Goal: Task Accomplishment & Management: Manage account settings

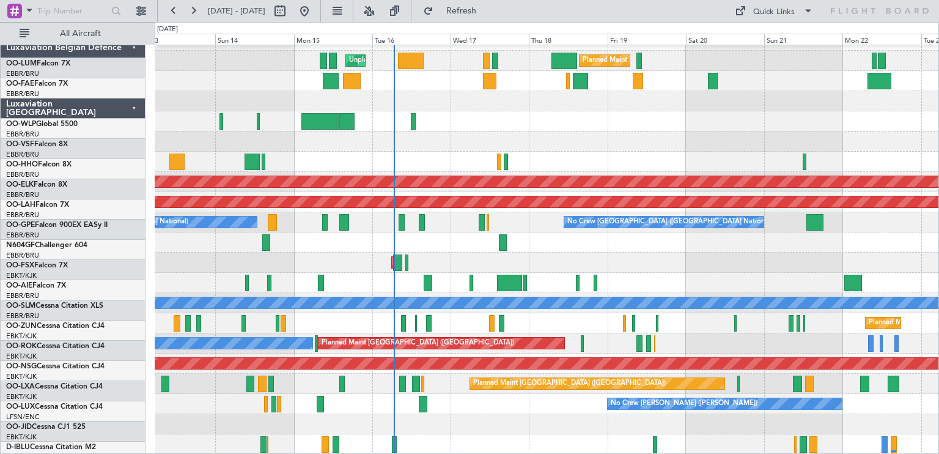
scroll to position [15, 0]
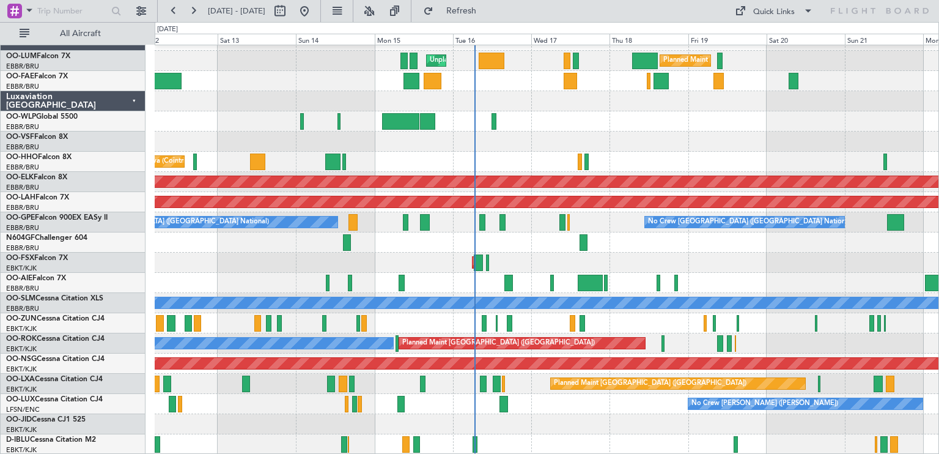
click at [713, 131] on div at bounding box center [547, 141] width 784 height 20
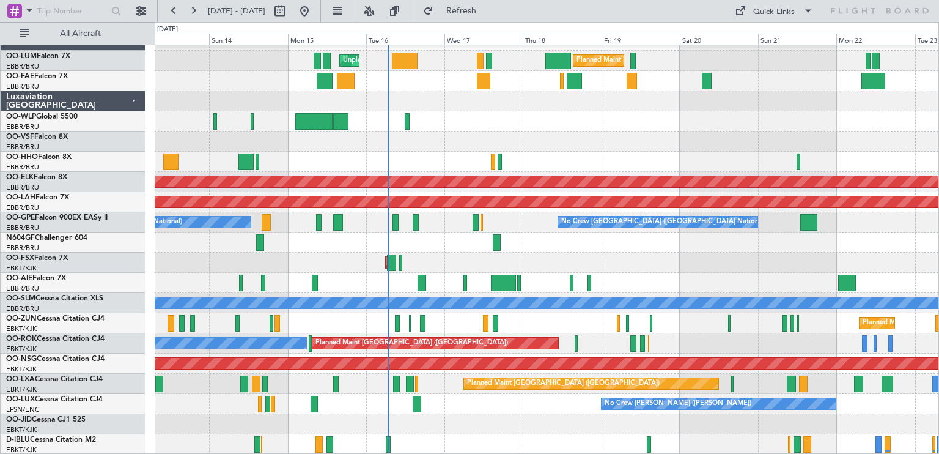
click at [535, 208] on div "Planned Maint [GEOGRAPHIC_DATA] ([GEOGRAPHIC_DATA] National) Unplanned Maint [G…" at bounding box center [547, 243] width 784 height 424
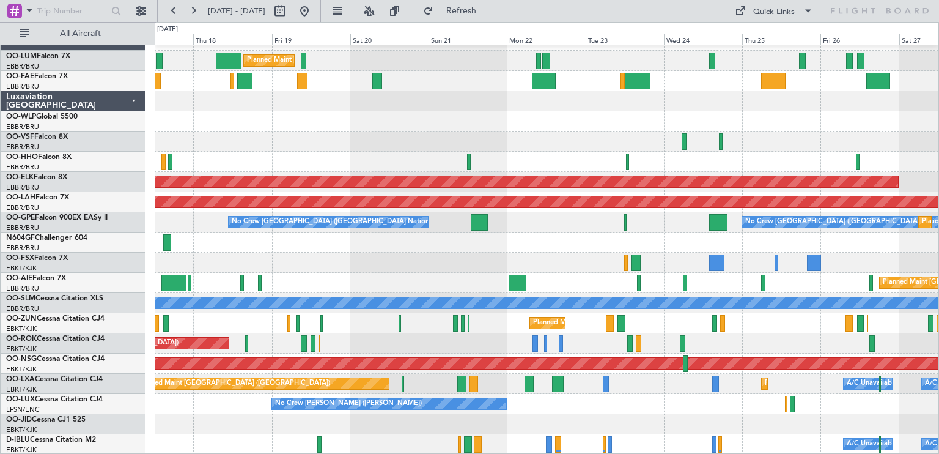
click at [404, 244] on div at bounding box center [547, 242] width 784 height 20
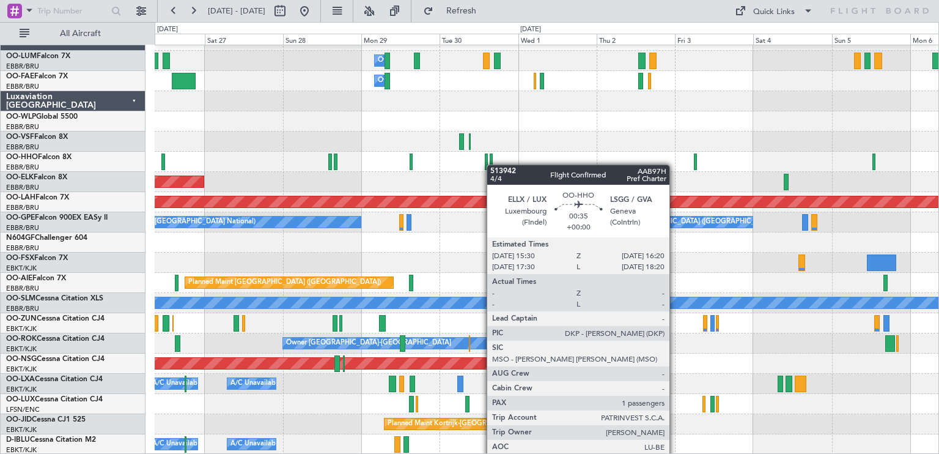
click at [490, 165] on div at bounding box center [491, 161] width 3 height 17
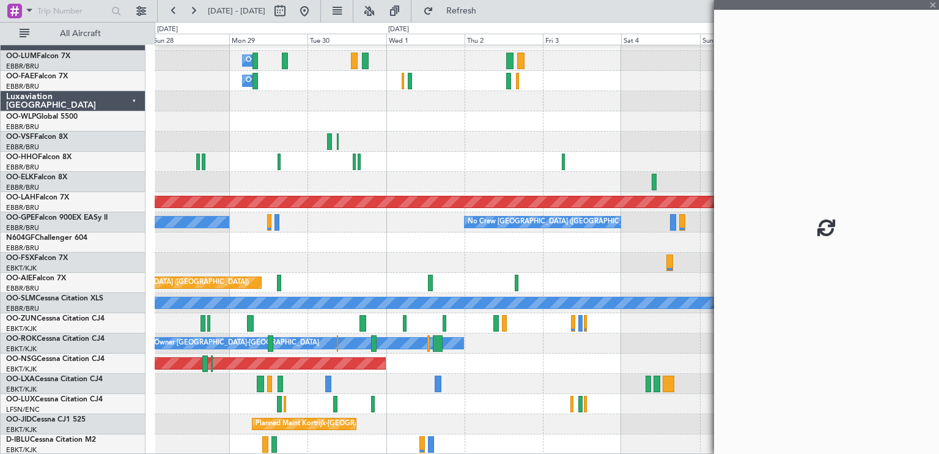
click at [462, 103] on div "Owner Melsbroek Air Base Owner [GEOGRAPHIC_DATA] Planned Maint [GEOGRAPHIC_DATA…" at bounding box center [547, 243] width 784 height 424
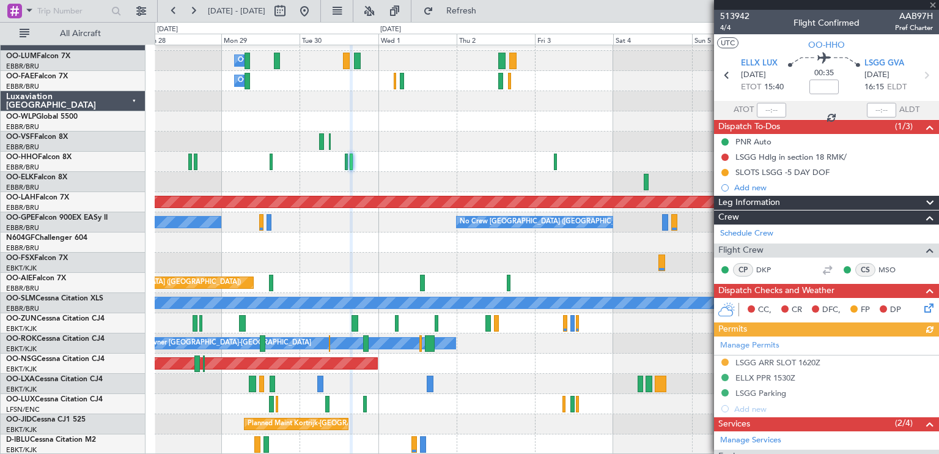
click at [934, 4] on div at bounding box center [826, 5] width 225 height 10
click at [931, 6] on div at bounding box center [826, 5] width 225 height 10
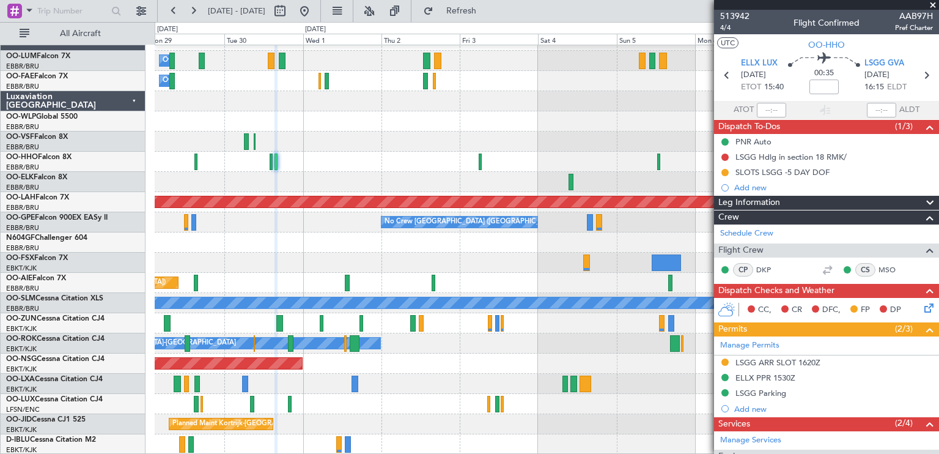
click at [498, 109] on div "Owner Melsbroek Air Base Owner Melsbroek Air Base Planned Maint Kortrijk-Wevelg…" at bounding box center [547, 243] width 784 height 424
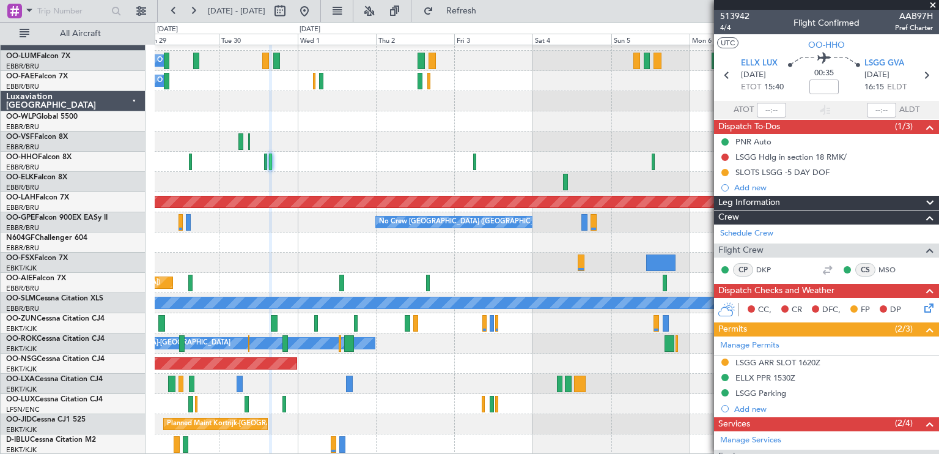
click at [931, 2] on span at bounding box center [933, 5] width 12 height 11
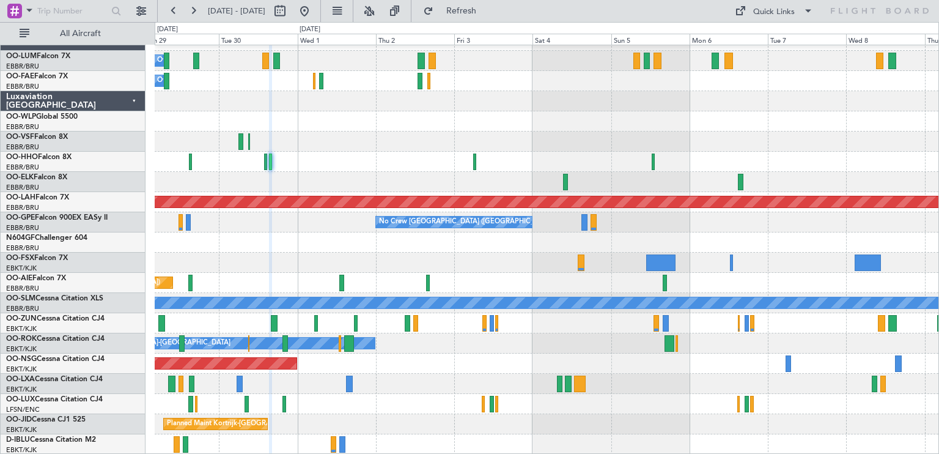
type input "0"
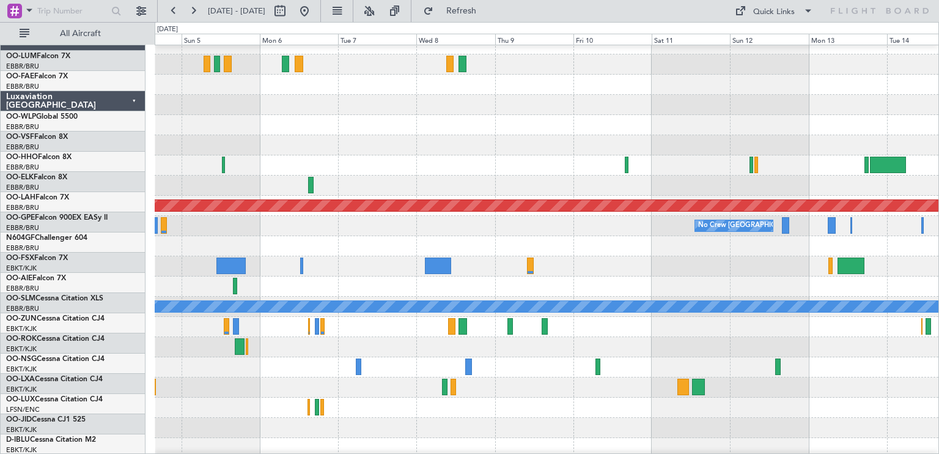
scroll to position [11, 0]
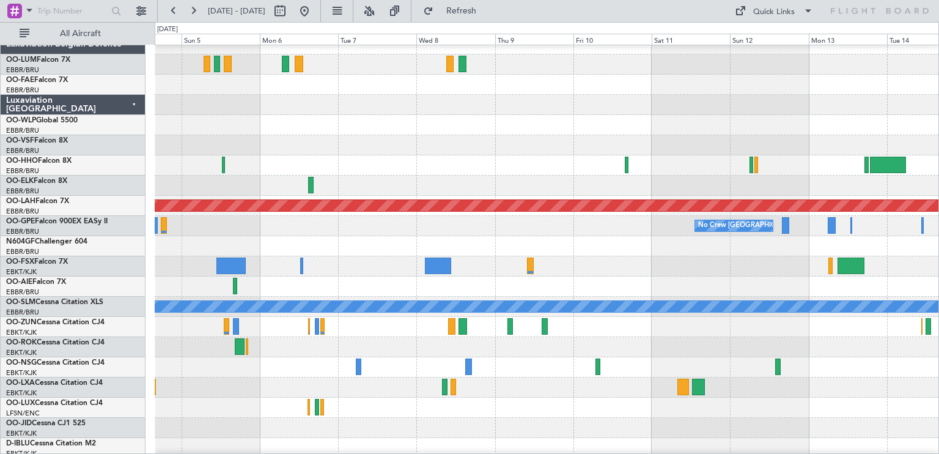
click at [266, 166] on div at bounding box center [547, 165] width 784 height 20
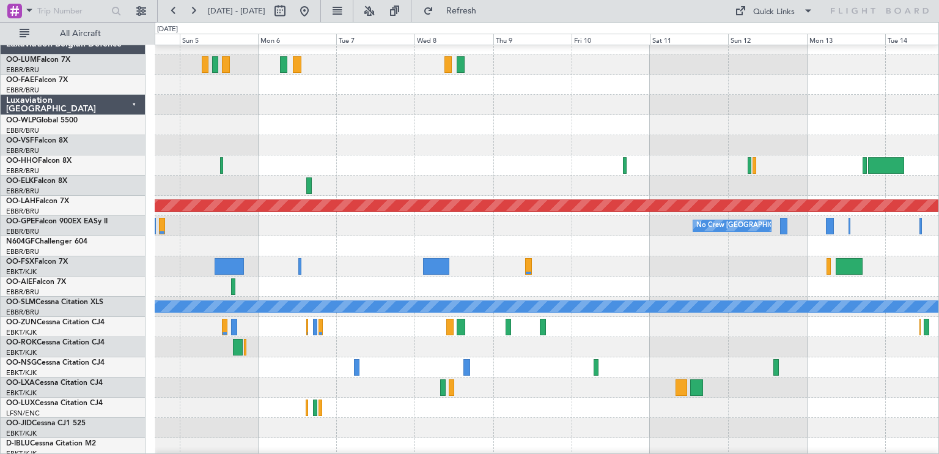
scroll to position [15, 0]
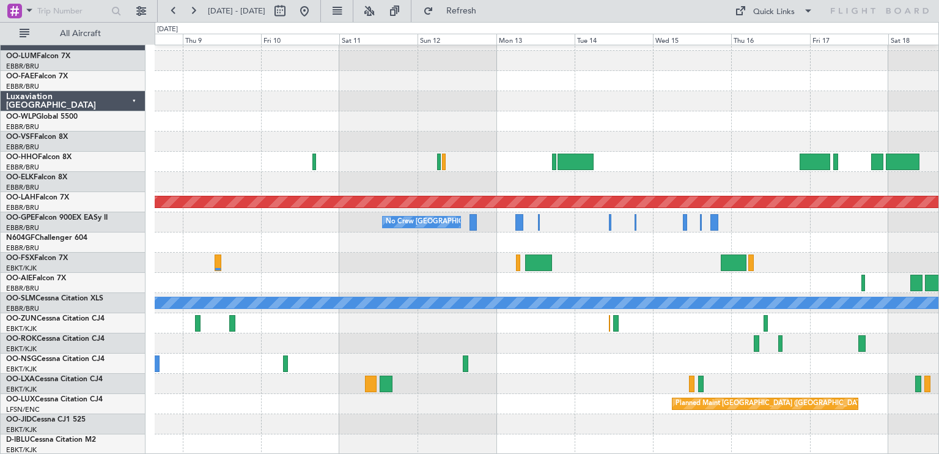
click at [465, 329] on div "Planned Maint Alton-st Louis (St Louis Regl) No Crew Brussels (Brussels Nationa…" at bounding box center [547, 243] width 784 height 424
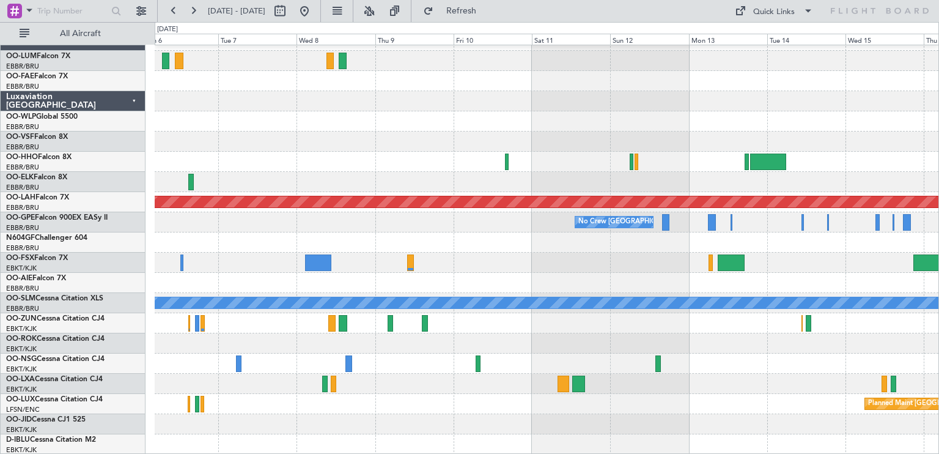
click at [689, 352] on div "Planned Maint Alton-st Louis (St Louis Regl) No Crew Brussels (Brussels Nationa…" at bounding box center [547, 243] width 784 height 424
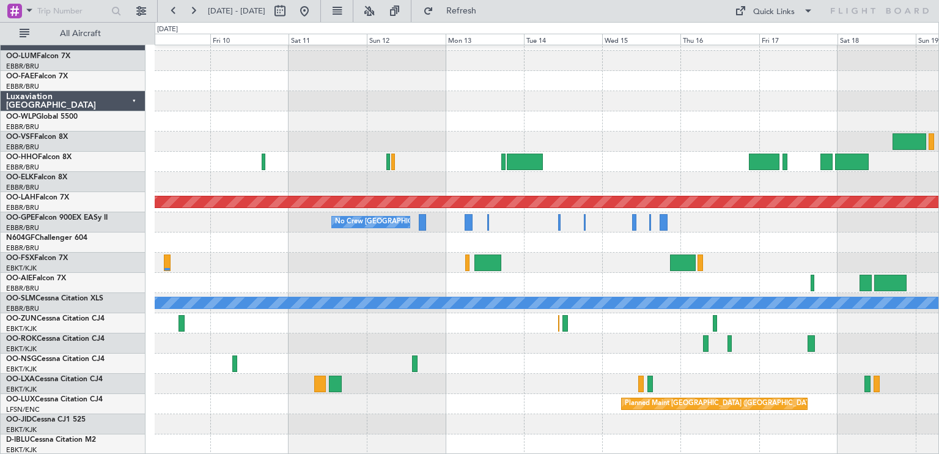
click at [505, 326] on div "Planned Maint Alton-st Louis (St Louis Regl) No Crew Brussels (Brussels Nationa…" at bounding box center [547, 243] width 784 height 424
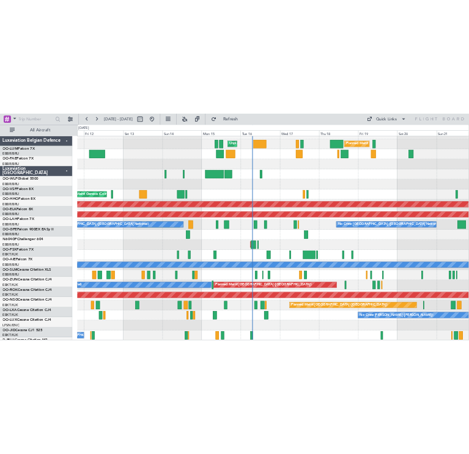
scroll to position [15, 0]
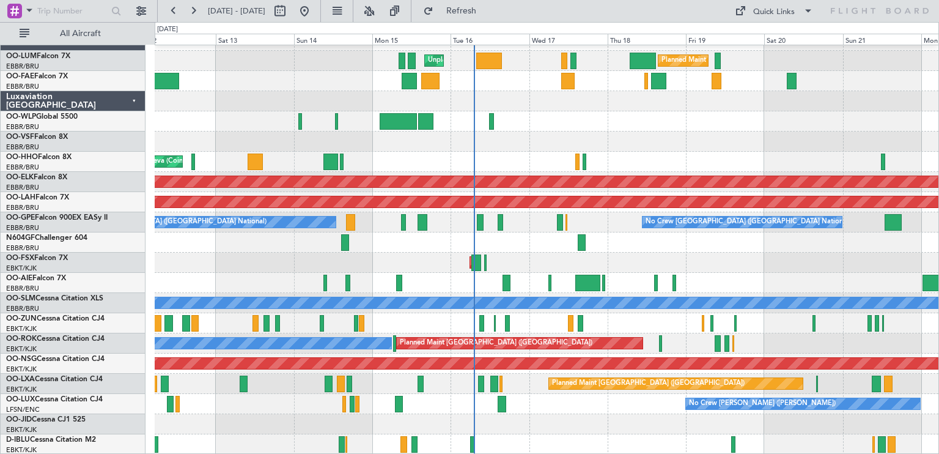
click at [639, 268] on div "Planned Maint Brussels (Brussels National) Unplanned Maint Brussels (Brussels N…" at bounding box center [547, 243] width 784 height 424
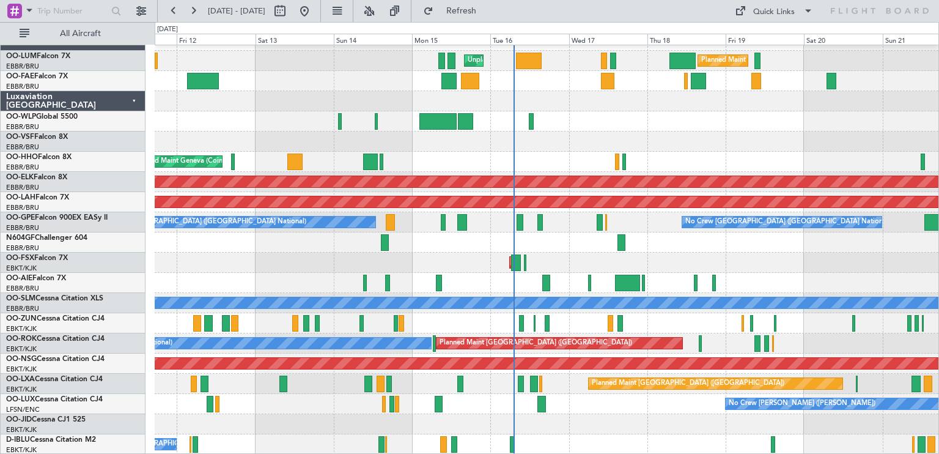
click at [465, 378] on div "Planned Maint Brussels (Brussels National) Unplanned Maint Brussels (Brussels N…" at bounding box center [547, 243] width 784 height 424
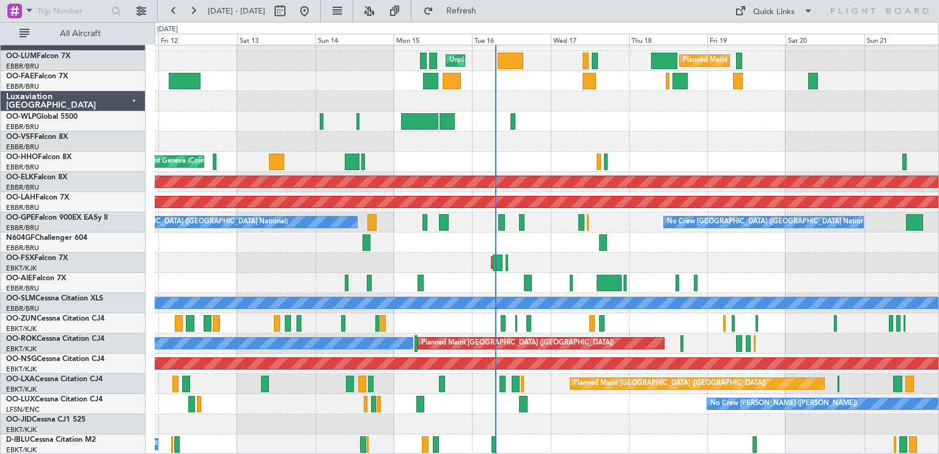
click at [460, 400] on div "Planned Maint Brussels (Brussels National) Unplanned Maint Brussels (Brussels N…" at bounding box center [547, 243] width 784 height 424
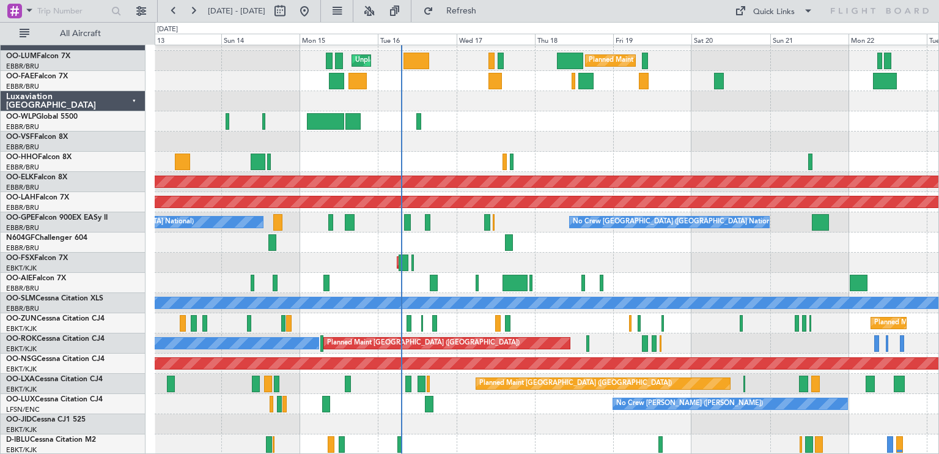
click at [498, 412] on div "Planned Maint Brussels (Brussels National) Unplanned Maint Brussels (Brussels N…" at bounding box center [547, 243] width 784 height 424
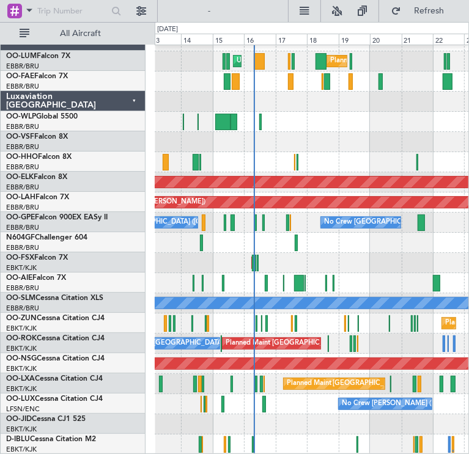
scroll to position [14, 0]
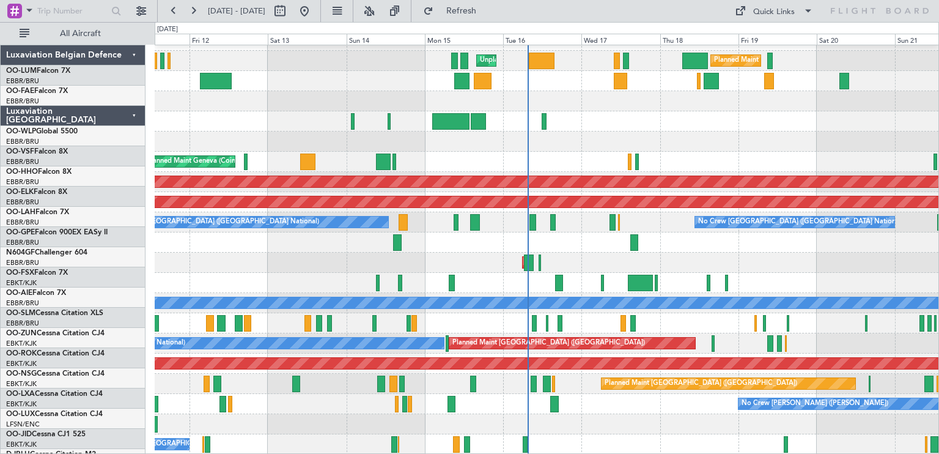
scroll to position [15, 0]
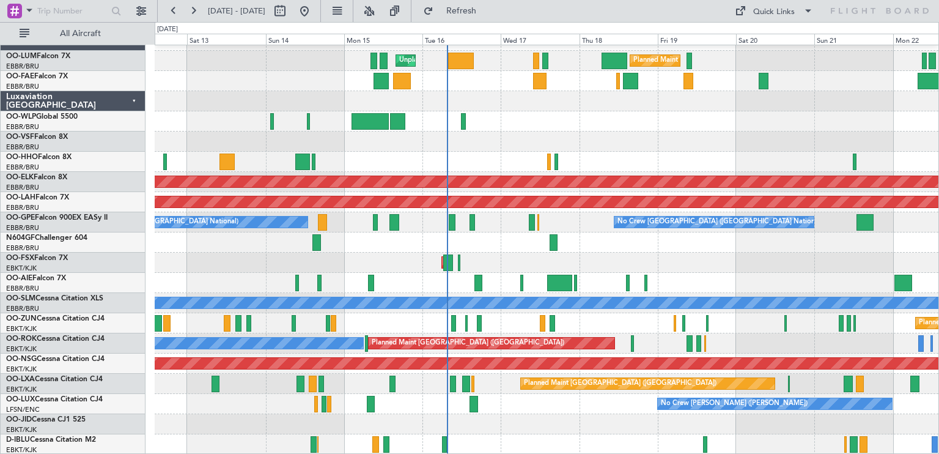
click at [513, 331] on div "Planned Maint [GEOGRAPHIC_DATA] ([GEOGRAPHIC_DATA] National) Unplanned Maint [G…" at bounding box center [547, 243] width 784 height 424
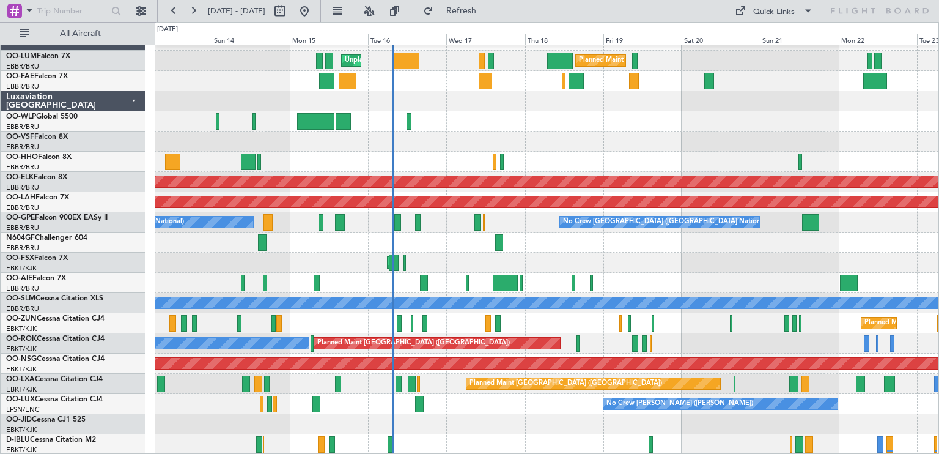
click at [450, 212] on div "Planned Maint [GEOGRAPHIC_DATA] ([GEOGRAPHIC_DATA] National) Unplanned Maint [G…" at bounding box center [547, 243] width 784 height 424
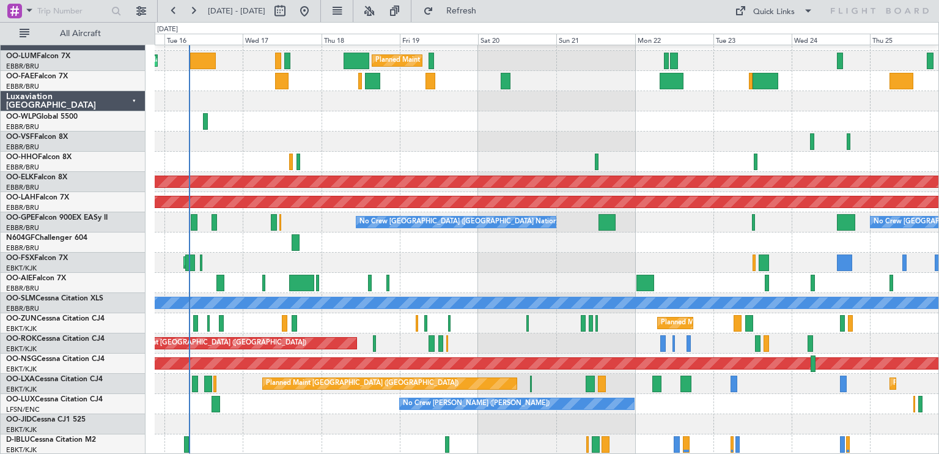
click at [629, 377] on div "Planned Maint [GEOGRAPHIC_DATA] ([GEOGRAPHIC_DATA] National) Unplanned Maint [G…" at bounding box center [547, 243] width 784 height 424
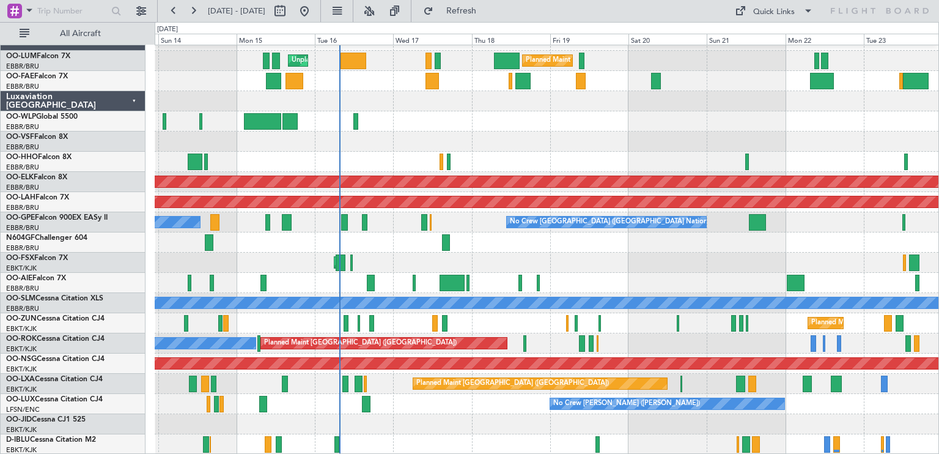
click at [510, 212] on div "Planned Maint [GEOGRAPHIC_DATA] ([GEOGRAPHIC_DATA] National) Unplanned Maint [G…" at bounding box center [547, 243] width 784 height 424
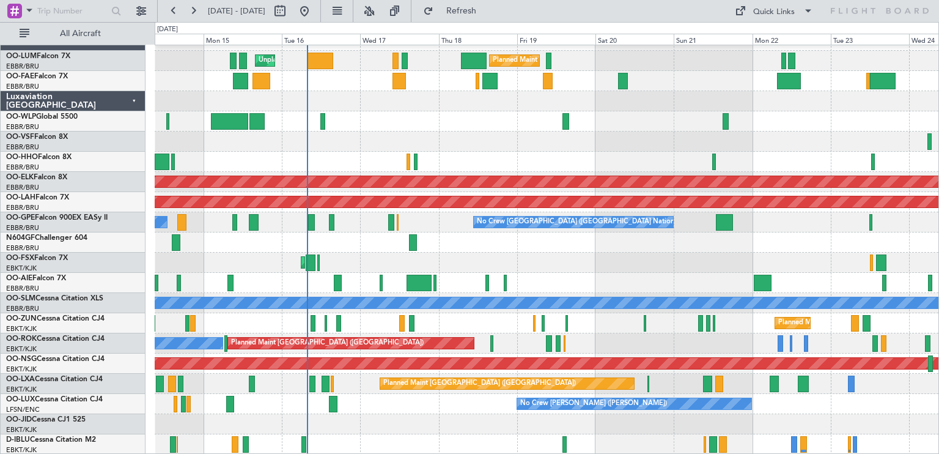
click at [467, 387] on div "Planned Maint [GEOGRAPHIC_DATA] ([GEOGRAPHIC_DATA] National) Unplanned Maint [G…" at bounding box center [547, 243] width 784 height 424
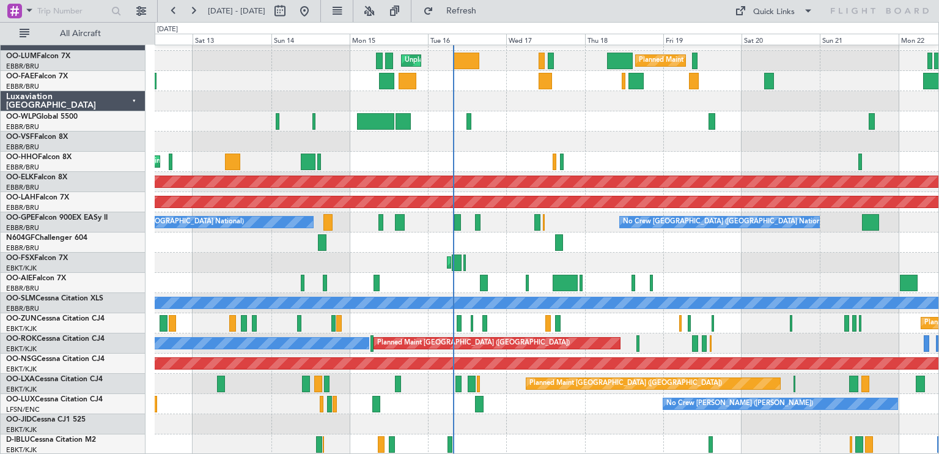
click at [465, 386] on div "Planned Maint [GEOGRAPHIC_DATA] ([GEOGRAPHIC_DATA] National) Unplanned Maint [G…" at bounding box center [547, 243] width 784 height 424
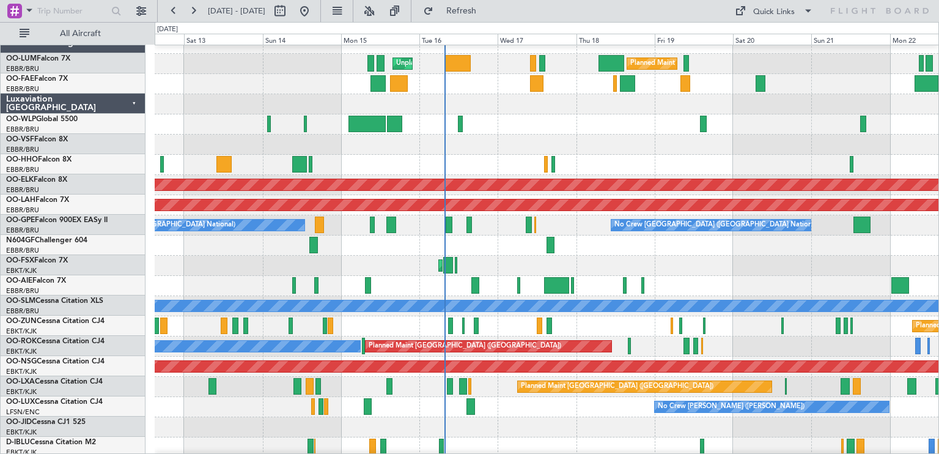
scroll to position [12, 0]
click at [554, 427] on div at bounding box center [547, 427] width 784 height 20
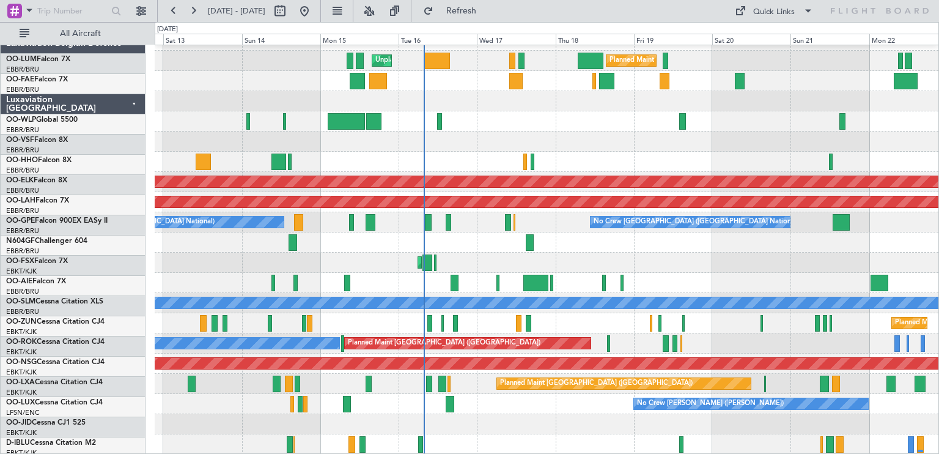
scroll to position [15, 0]
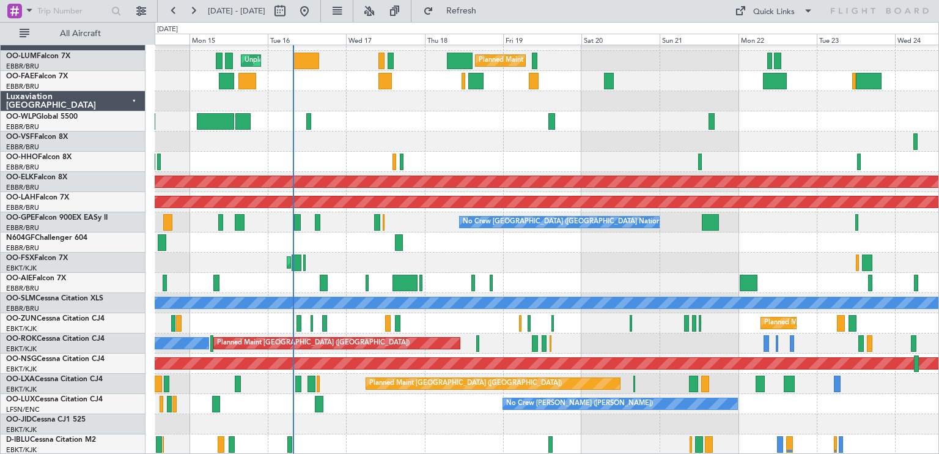
click at [616, 254] on div "Planned Maint [GEOGRAPHIC_DATA] ([GEOGRAPHIC_DATA] National) Unplanned Maint [G…" at bounding box center [547, 243] width 784 height 424
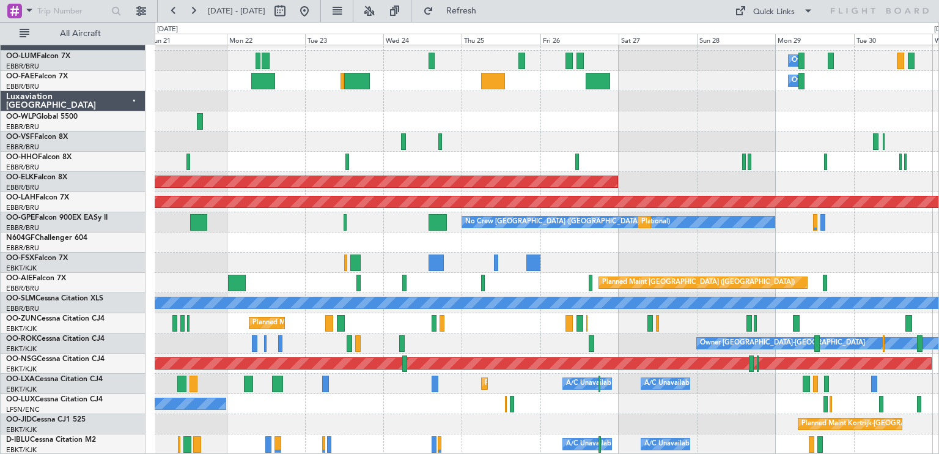
click at [306, 188] on div "Owner Melsbroek Air Base Planned Maint [GEOGRAPHIC_DATA] ([GEOGRAPHIC_DATA]) Ow…" at bounding box center [547, 243] width 784 height 424
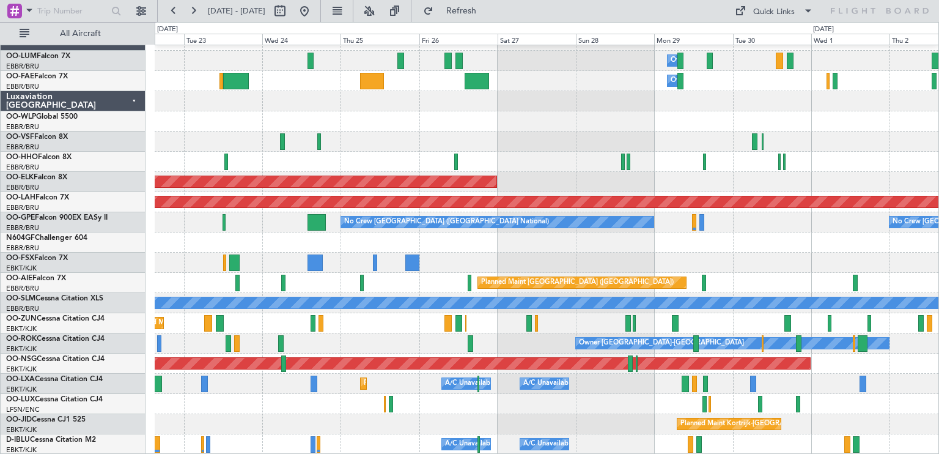
click at [607, 380] on div "Owner Melsbroek Air Base Owner [GEOGRAPHIC_DATA] Planned Maint [GEOGRAPHIC_DATA…" at bounding box center [547, 243] width 784 height 424
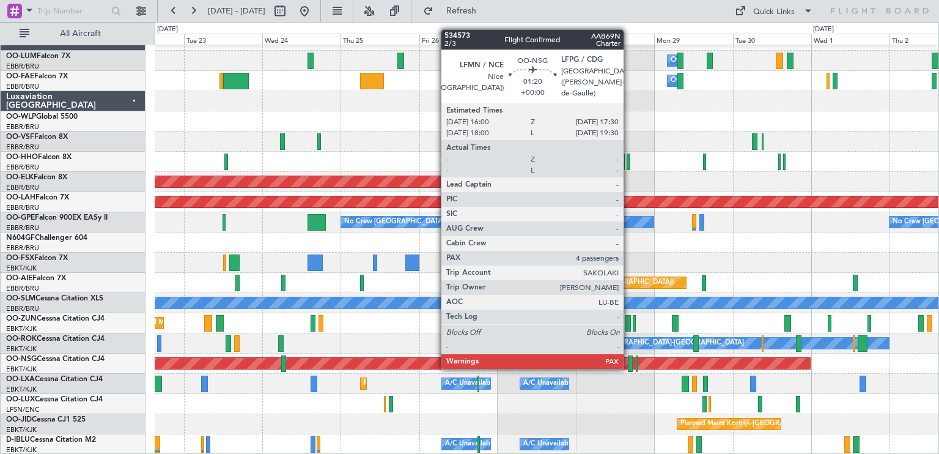
click at [629, 366] on div at bounding box center [631, 363] width 6 height 17
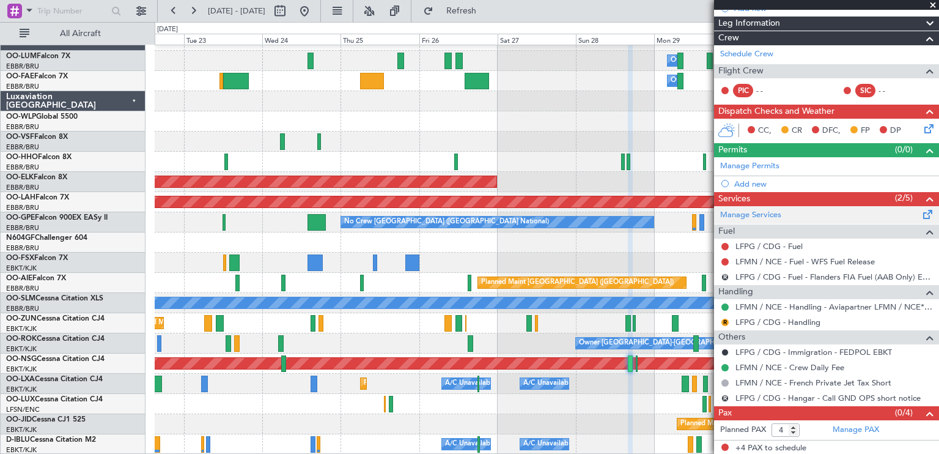
scroll to position [0, 0]
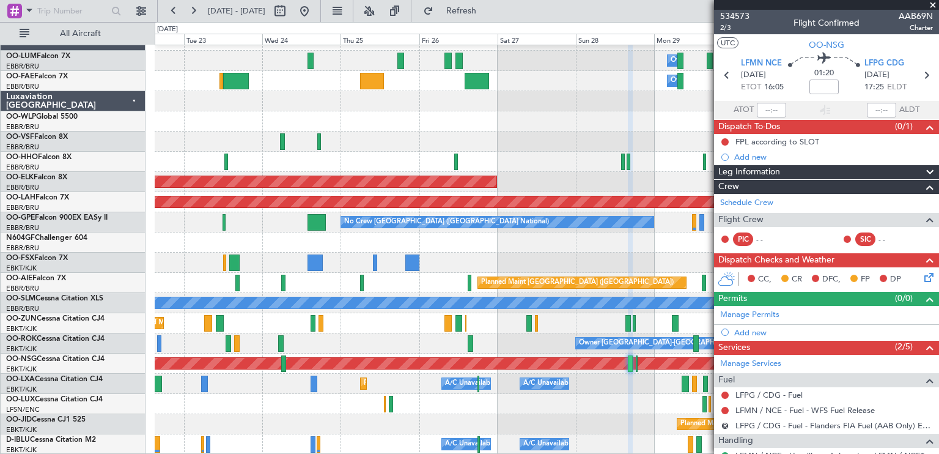
click at [935, 4] on span at bounding box center [933, 5] width 12 height 11
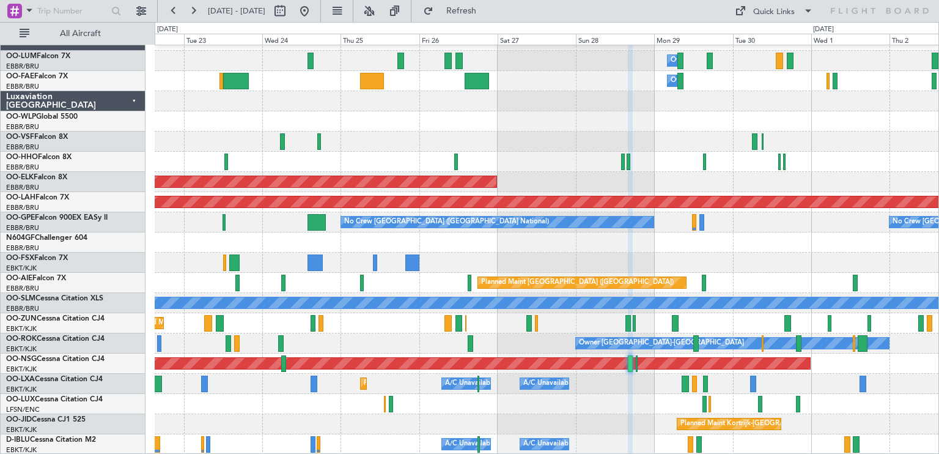
type input "0"
click at [314, 13] on button at bounding box center [305, 11] width 20 height 20
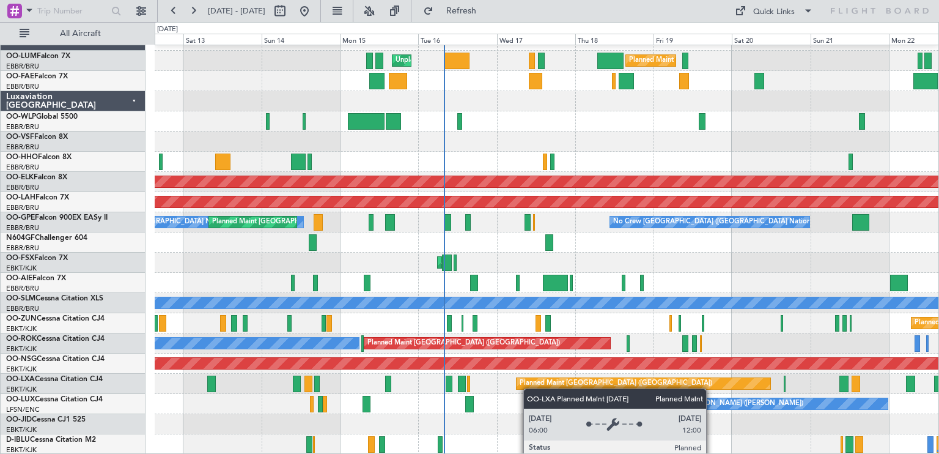
click at [512, 383] on div "Planned Maint [GEOGRAPHIC_DATA] ([GEOGRAPHIC_DATA] National) Unplanned Maint [G…" at bounding box center [547, 243] width 784 height 424
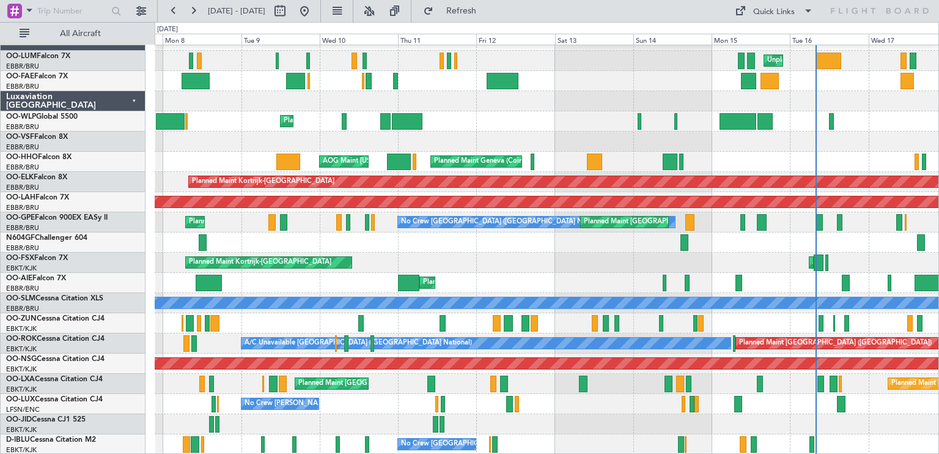
click at [747, 246] on div at bounding box center [547, 242] width 784 height 20
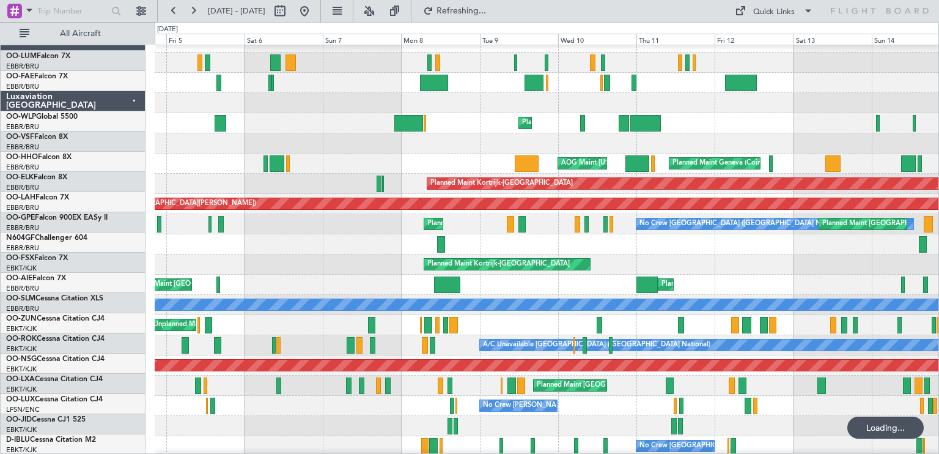
scroll to position [14, 0]
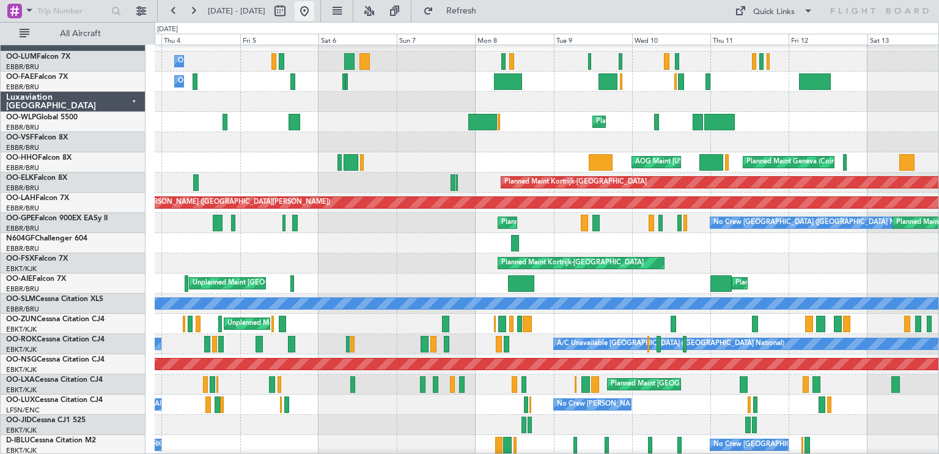
click at [314, 15] on button at bounding box center [305, 11] width 20 height 20
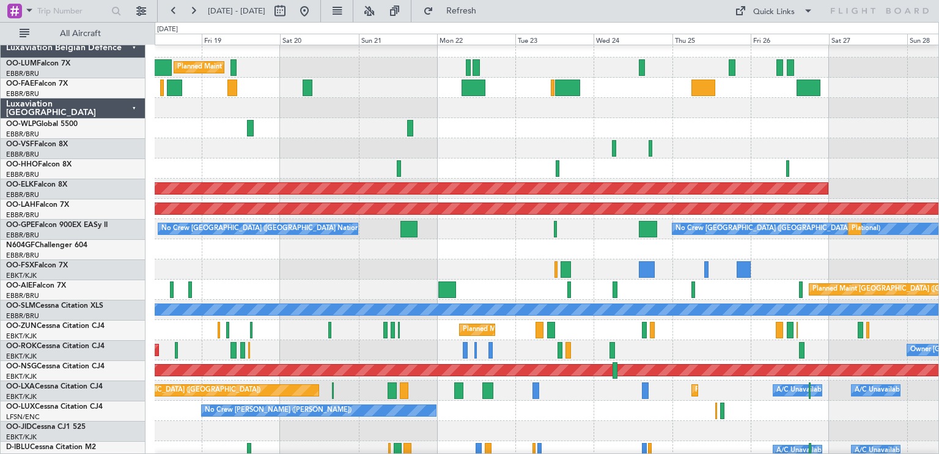
scroll to position [15, 0]
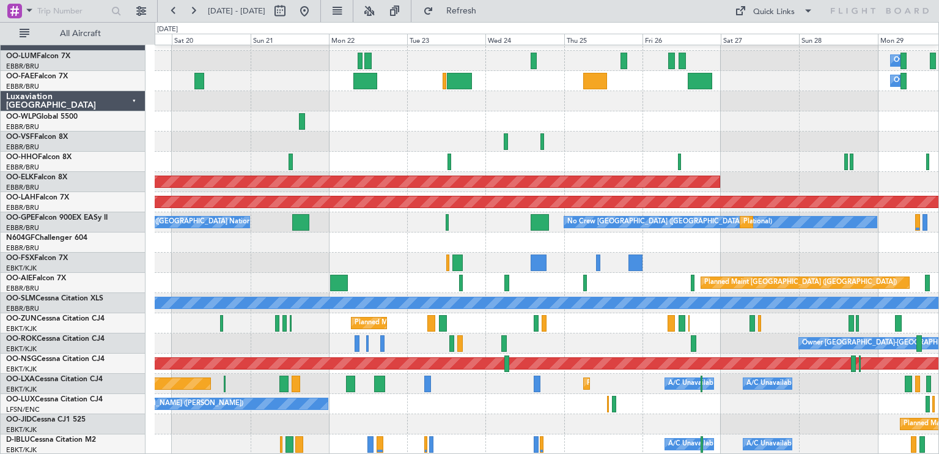
click at [0, 213] on div "Owner Melsbroek Air Base Planned Maint [GEOGRAPHIC_DATA] ([GEOGRAPHIC_DATA]) Ow…" at bounding box center [469, 238] width 939 height 432
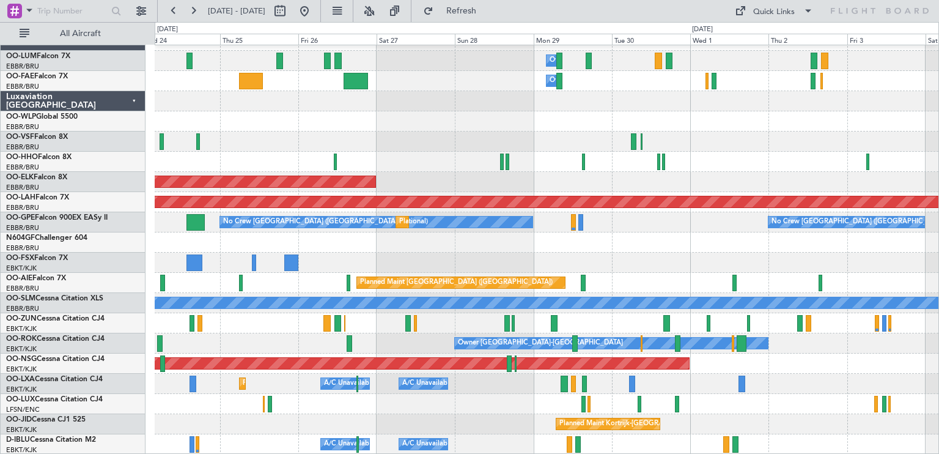
click at [482, 253] on div at bounding box center [547, 263] width 784 height 20
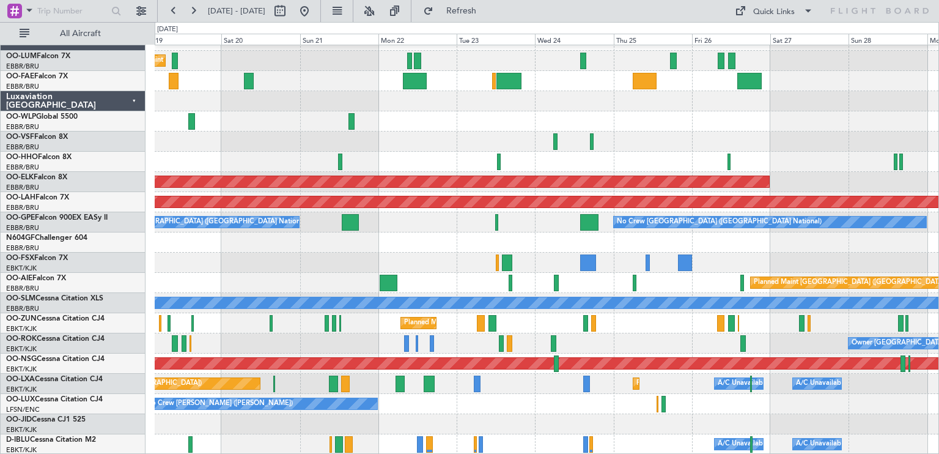
click at [788, 173] on div "Planned Maint Kortrijk-[GEOGRAPHIC_DATA]" at bounding box center [547, 182] width 784 height 20
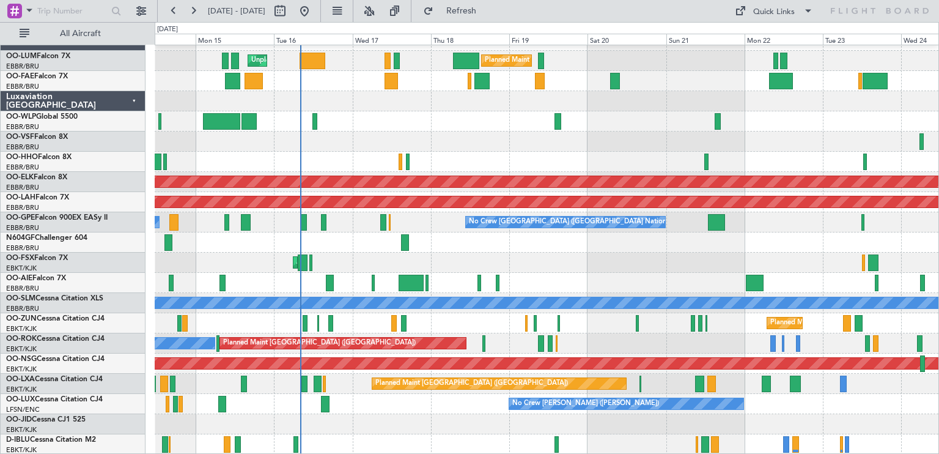
click at [443, 264] on div "Planned Maint [GEOGRAPHIC_DATA] ([GEOGRAPHIC_DATA] National) Unplanned Maint [G…" at bounding box center [547, 243] width 784 height 424
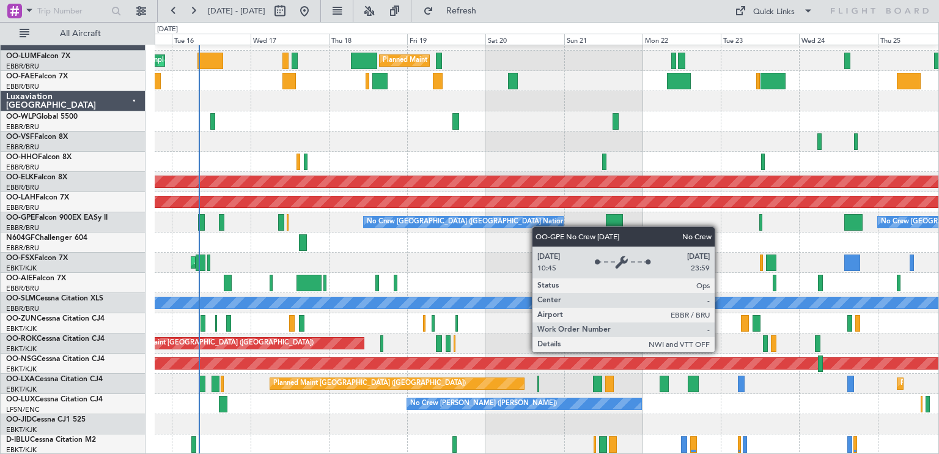
click at [526, 217] on div "Planned Maint [GEOGRAPHIC_DATA] ([GEOGRAPHIC_DATA] National) Unplanned Maint [G…" at bounding box center [547, 243] width 784 height 424
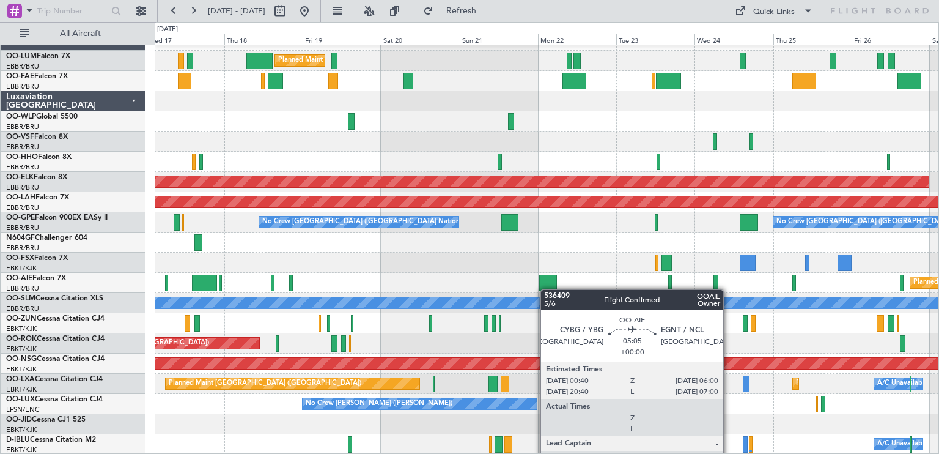
click at [545, 287] on div "Planned Maint [GEOGRAPHIC_DATA] ([GEOGRAPHIC_DATA] National) Unplanned Maint [G…" at bounding box center [547, 243] width 784 height 424
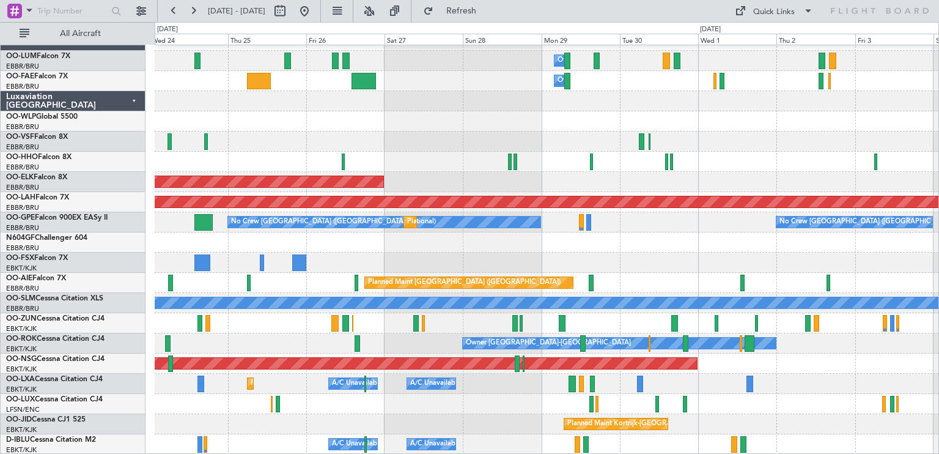
click at [56, 410] on div "Owner Melsbroek Air Base Owner [GEOGRAPHIC_DATA] Planned Maint [GEOGRAPHIC_DATA…" at bounding box center [469, 238] width 939 height 432
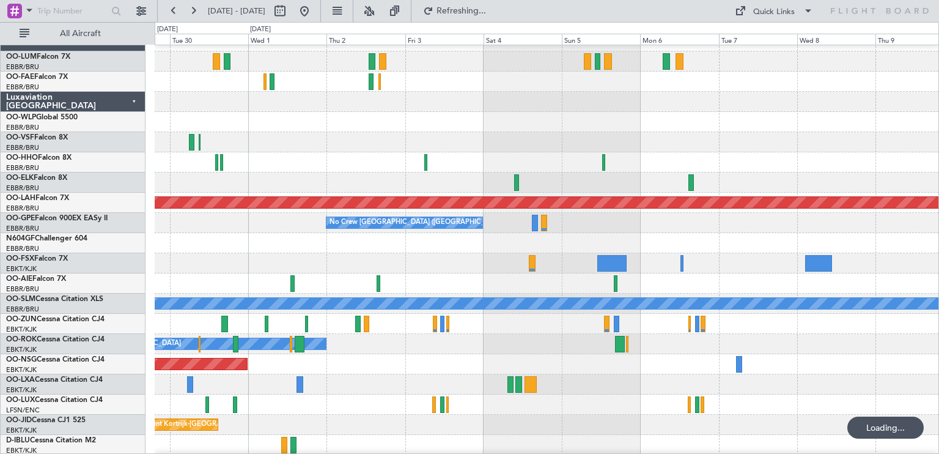
click at [335, 424] on div "Planned Maint Kortrijk-[GEOGRAPHIC_DATA]" at bounding box center [547, 425] width 784 height 20
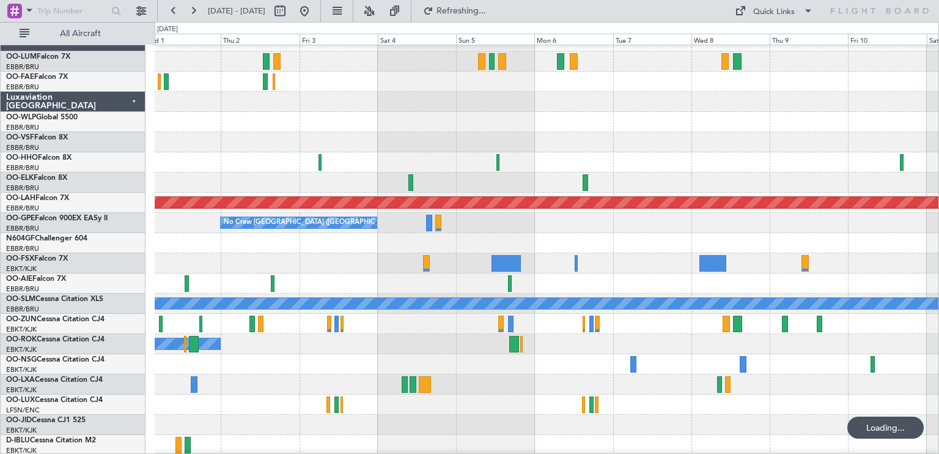
scroll to position [15, 0]
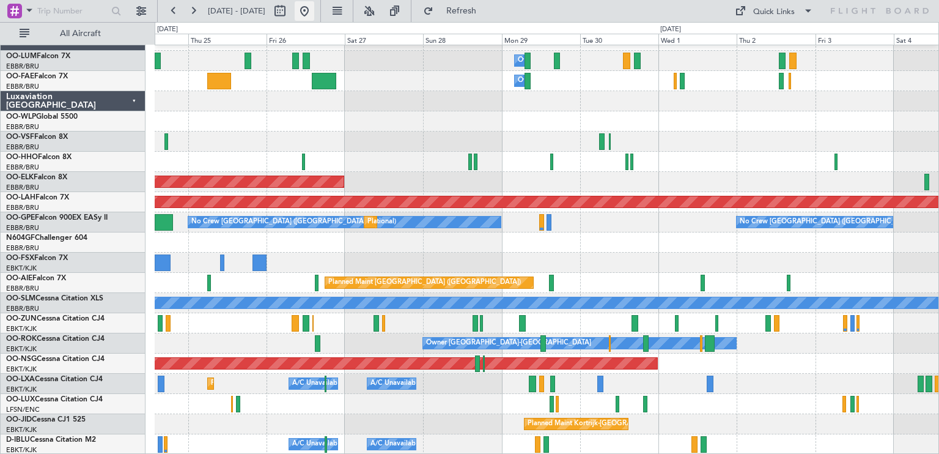
click at [314, 12] on button at bounding box center [305, 11] width 20 height 20
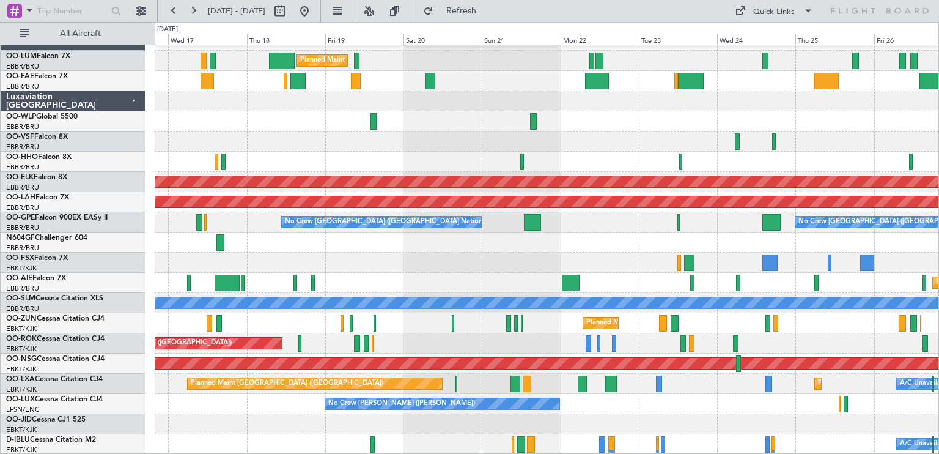
click at [600, 388] on div "Planned Maint [GEOGRAPHIC_DATA] ([GEOGRAPHIC_DATA] National) Unplanned Maint [G…" at bounding box center [547, 243] width 784 height 424
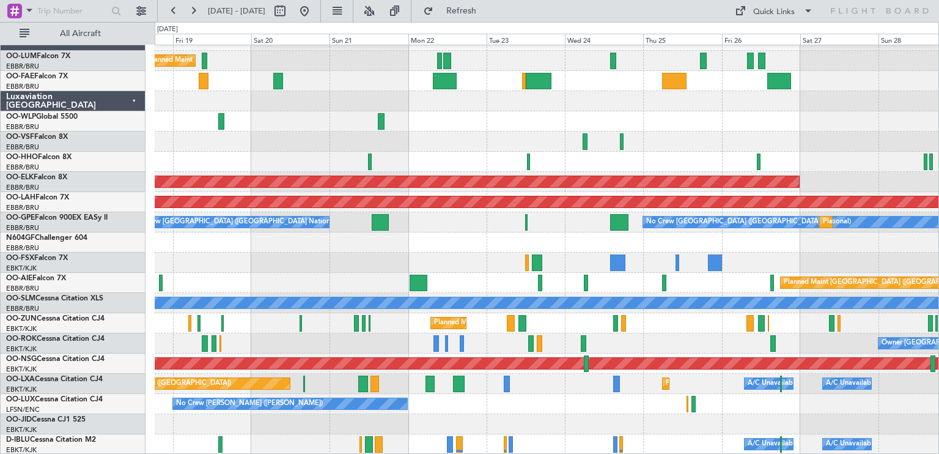
click at [492, 396] on div "No Crew [PERSON_NAME] ([PERSON_NAME])" at bounding box center [547, 404] width 784 height 20
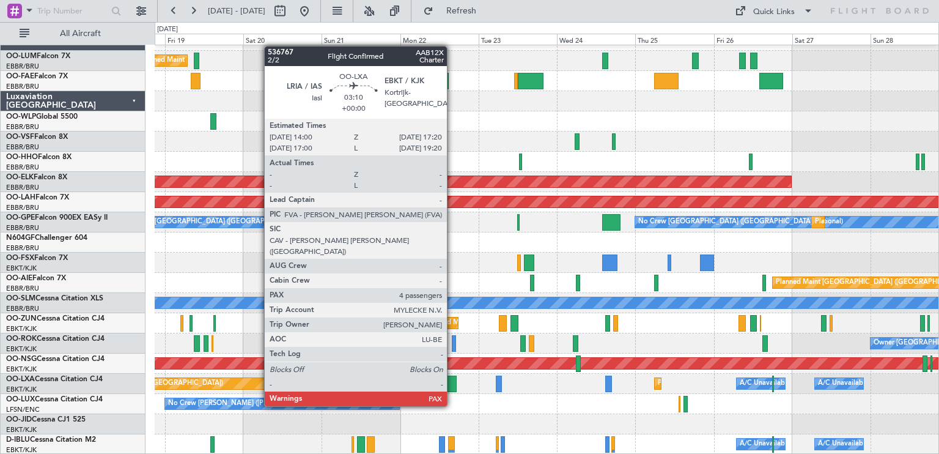
click at [452, 383] on div at bounding box center [450, 383] width 11 height 17
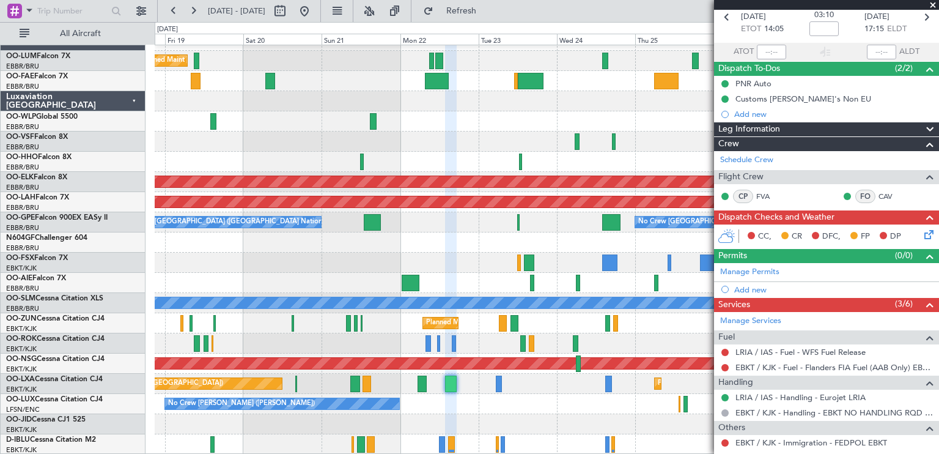
scroll to position [0, 0]
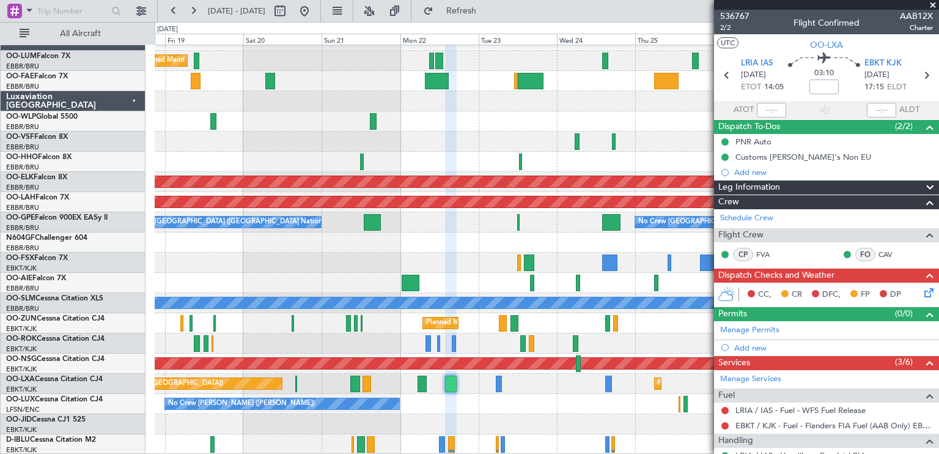
click at [932, 7] on span at bounding box center [933, 5] width 12 height 11
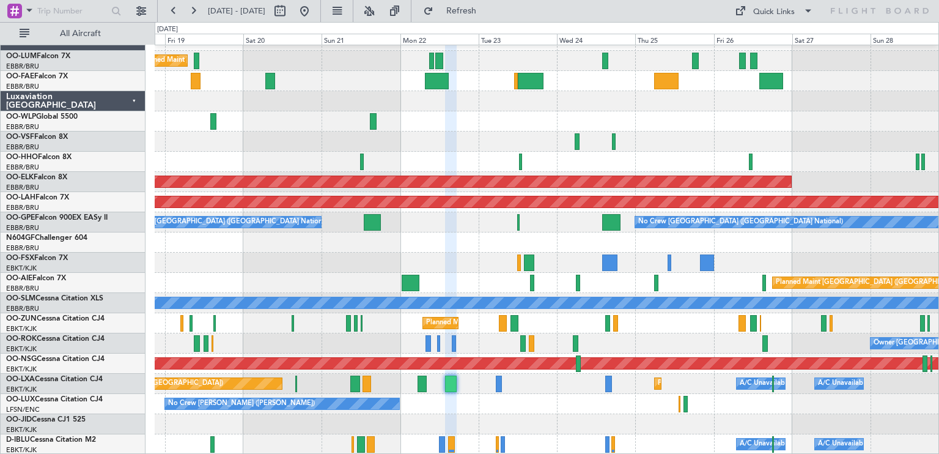
type input "0"
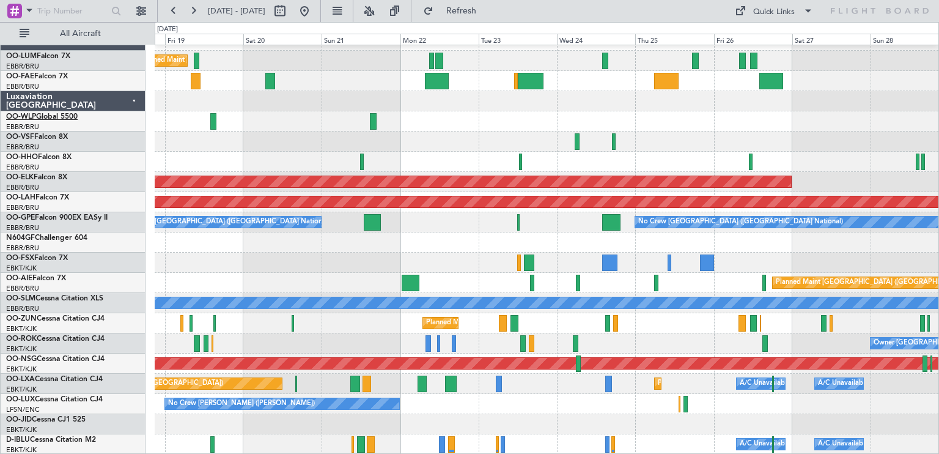
click at [67, 114] on link "OO-WLP Global 5500" at bounding box center [42, 116] width 72 height 7
click at [73, 114] on link "OO-WLP Global 5500" at bounding box center [42, 116] width 72 height 7
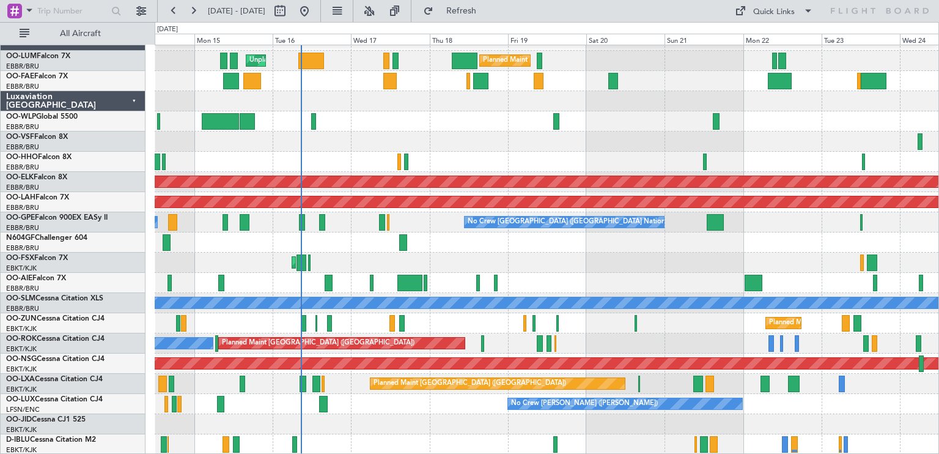
click at [547, 235] on div "Planned Maint [GEOGRAPHIC_DATA] ([GEOGRAPHIC_DATA] National) Unplanned Maint [G…" at bounding box center [547, 243] width 784 height 424
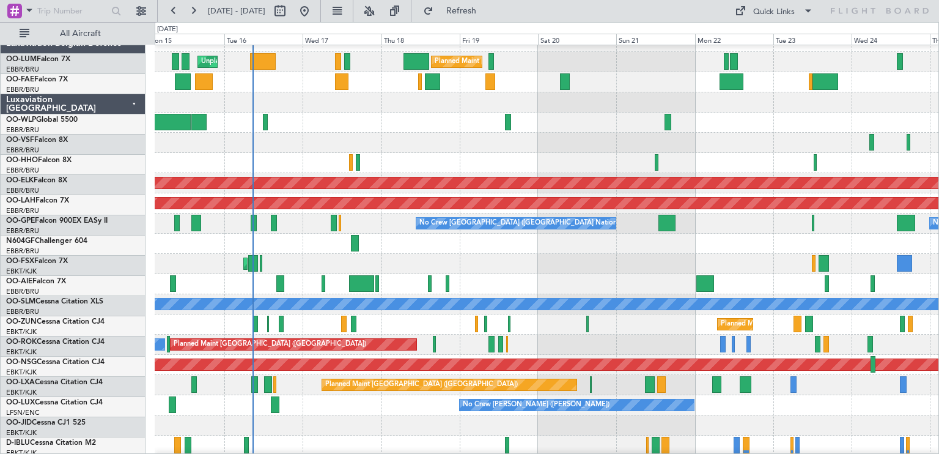
scroll to position [15, 0]
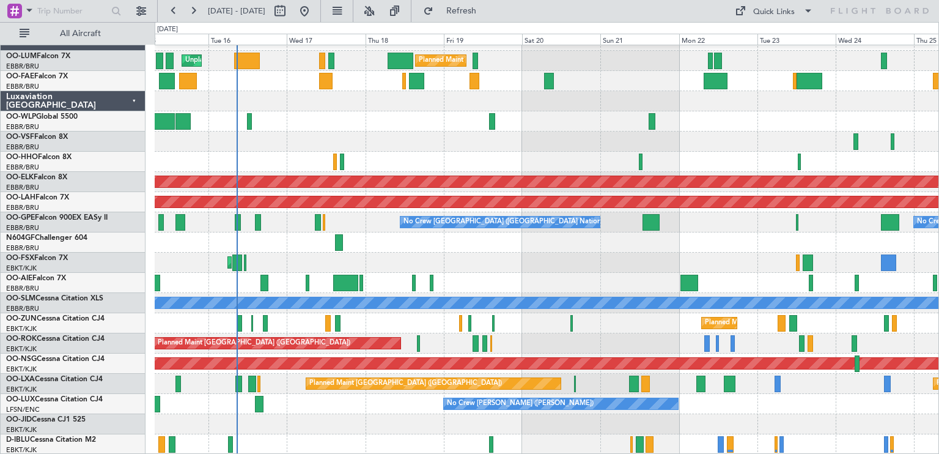
click at [681, 254] on div "AOG Maint Kortrijk-[GEOGRAPHIC_DATA]" at bounding box center [547, 263] width 784 height 20
click at [45, 174] on link "OO-ELK Falcon 8X" at bounding box center [36, 177] width 61 height 7
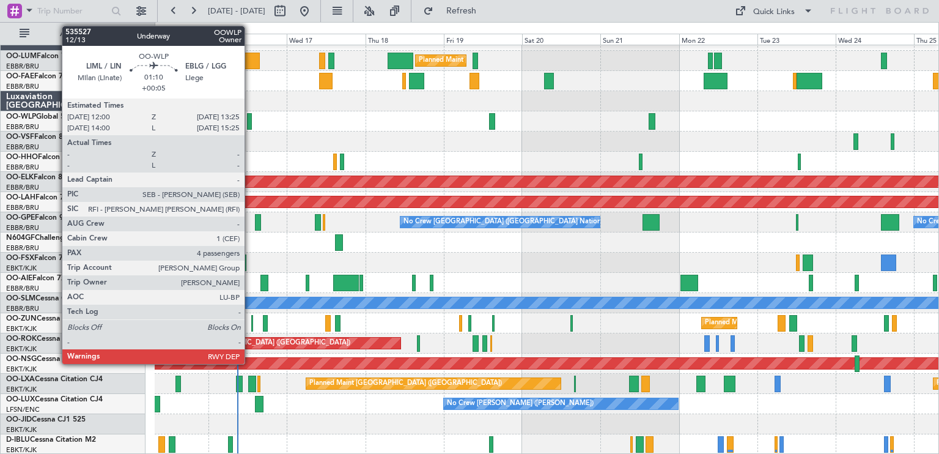
click at [250, 122] on div at bounding box center [249, 121] width 5 height 17
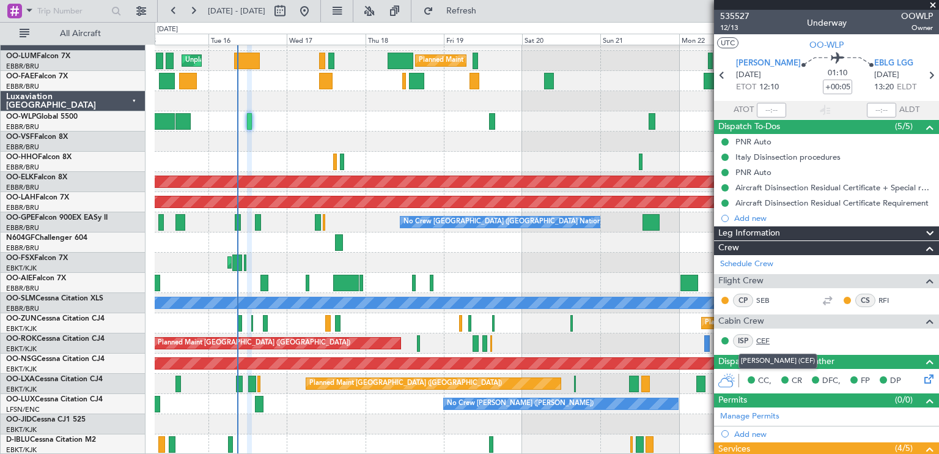
click at [767, 339] on link "CEF" at bounding box center [770, 340] width 28 height 11
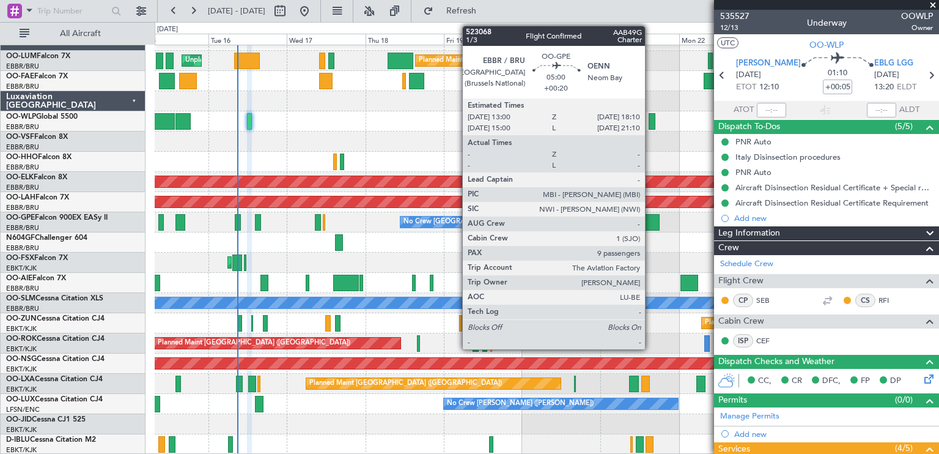
click at [651, 219] on div at bounding box center [651, 222] width 17 height 17
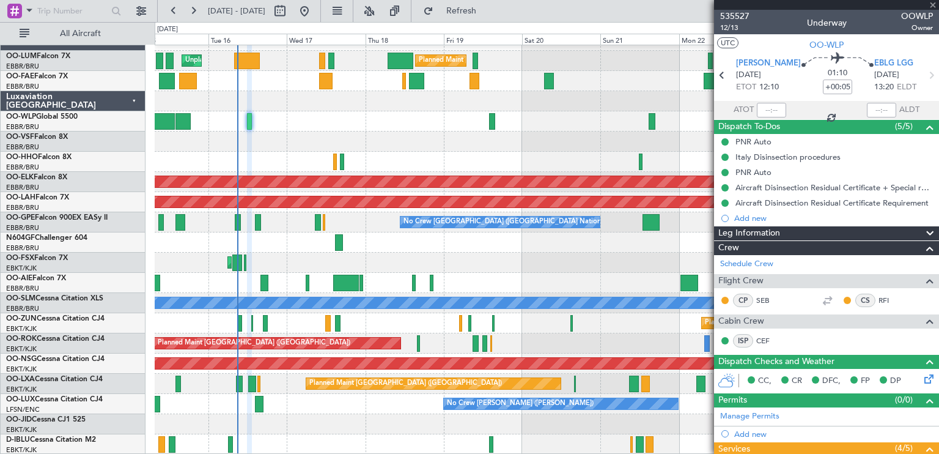
type input "+00:20"
type input "9"
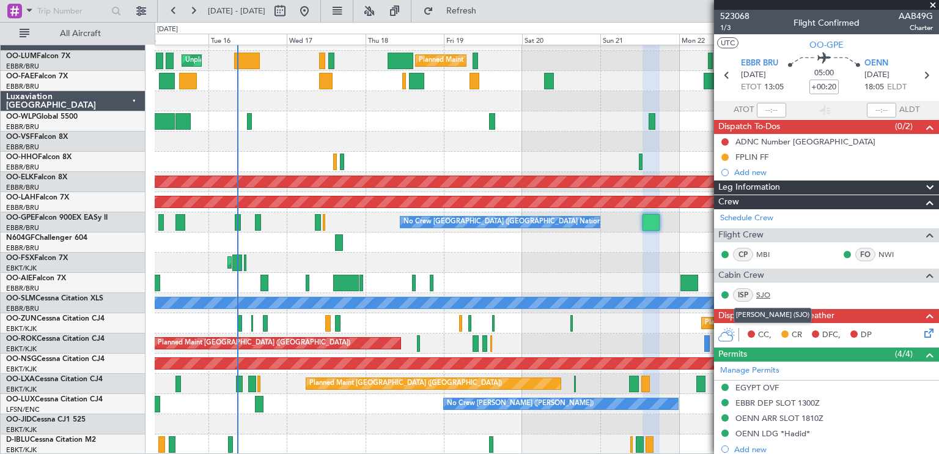
click at [765, 292] on link "SJO" at bounding box center [770, 294] width 28 height 11
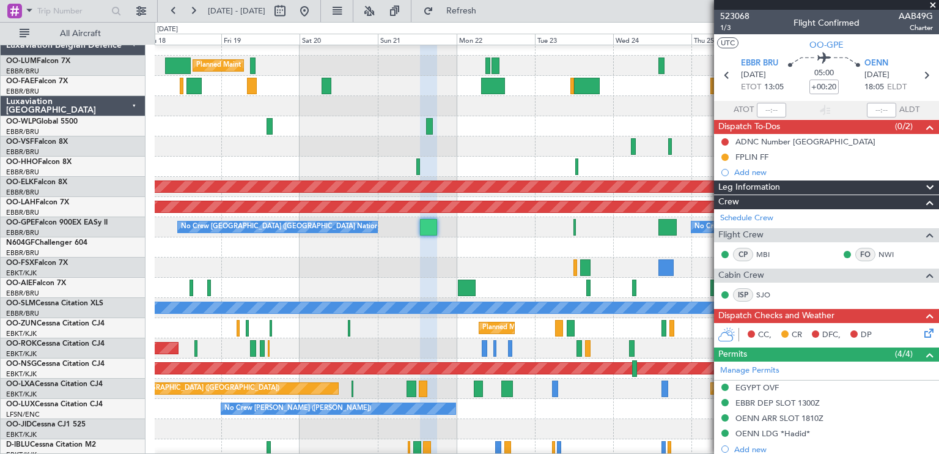
scroll to position [7, 0]
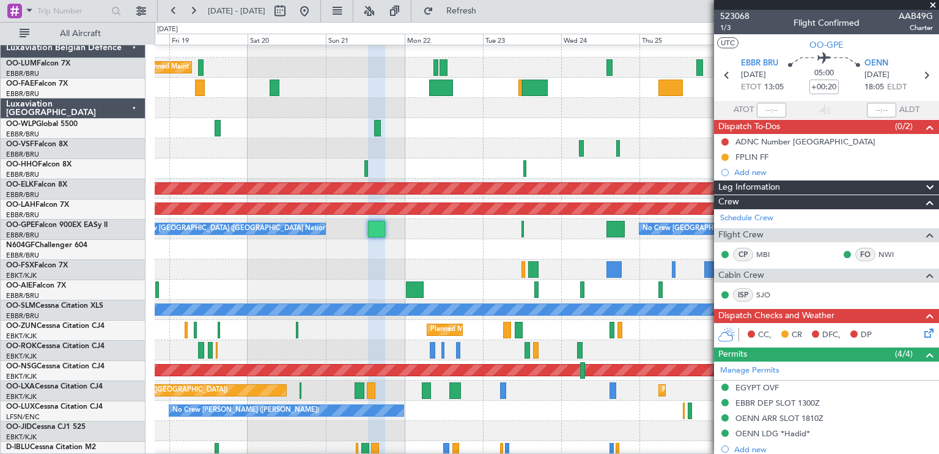
click at [322, 258] on div at bounding box center [547, 249] width 784 height 20
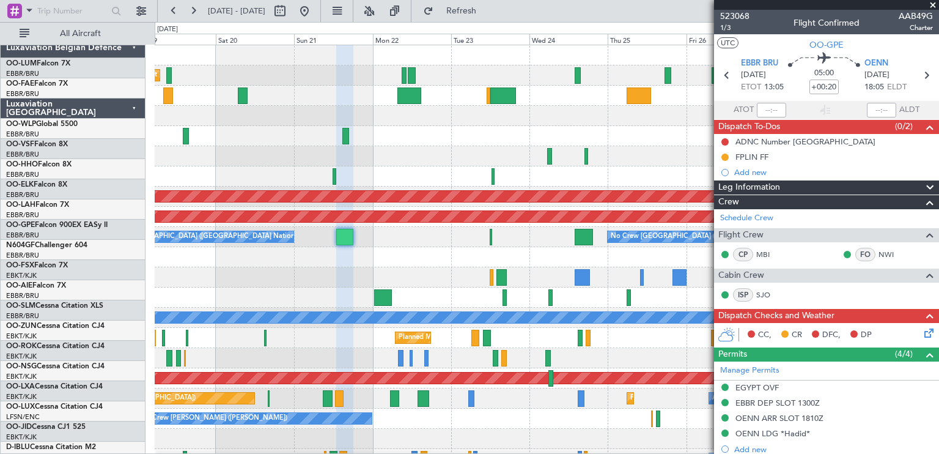
scroll to position [0, 0]
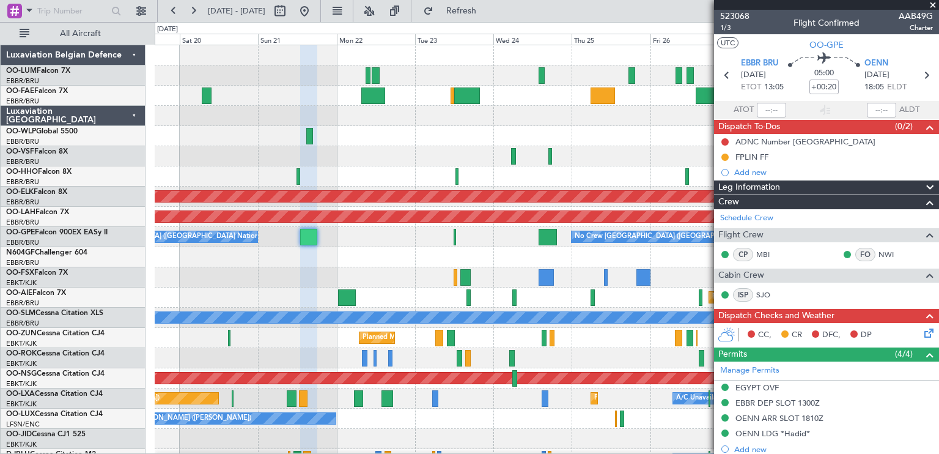
click at [501, 268] on div "Owner Melsbroek Air Base Planned Maint [GEOGRAPHIC_DATA] ([GEOGRAPHIC_DATA]) Ow…" at bounding box center [547, 257] width 784 height 424
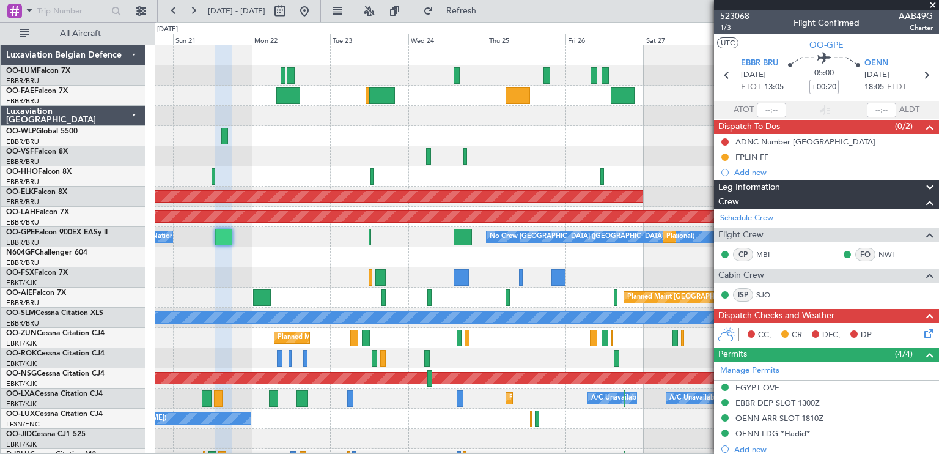
scroll to position [15, 0]
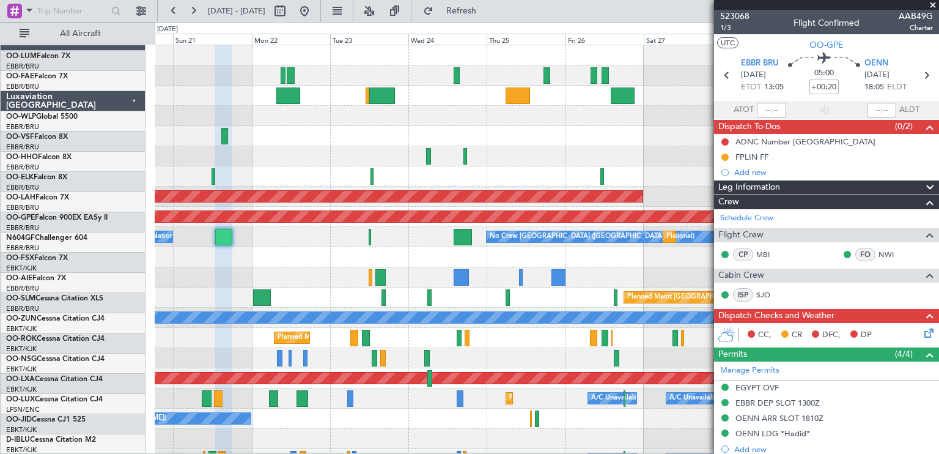
click at [828, 137] on fb-app "[DATE] - [DATE] Refresh Quick Links All Aircraft Owner [GEOGRAPHIC_DATA] Planne…" at bounding box center [469, 231] width 939 height 444
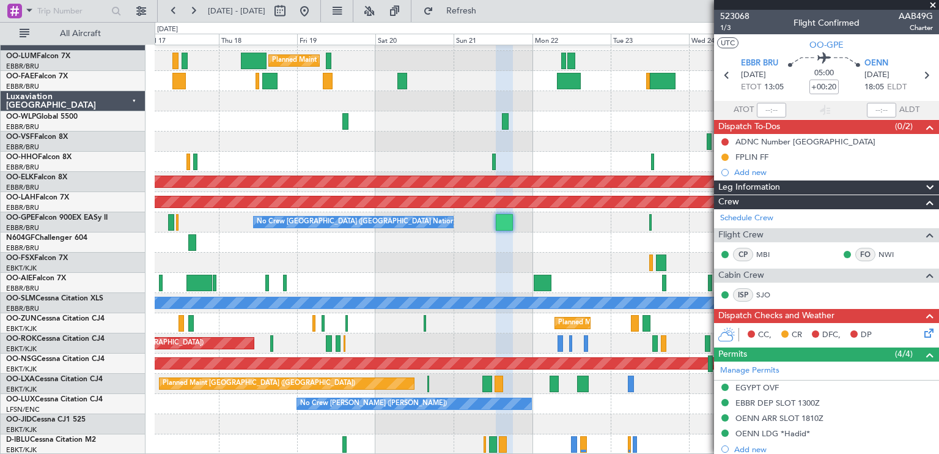
scroll to position [0, 0]
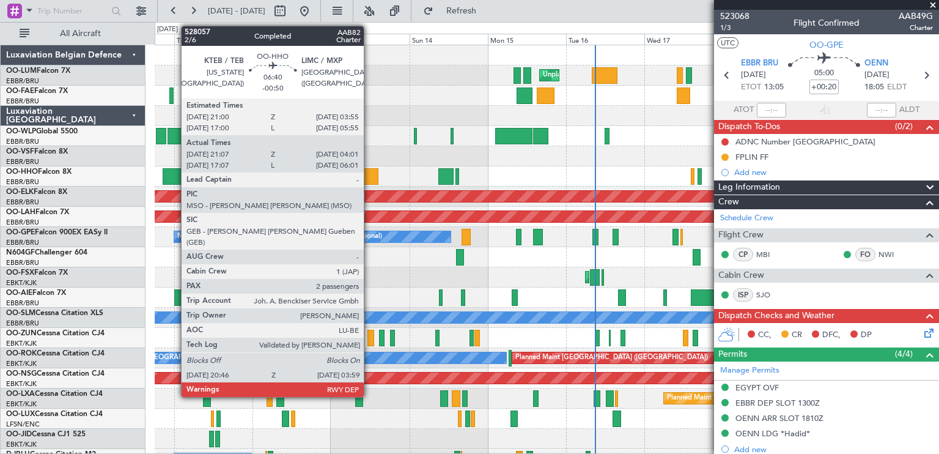
click at [175, 174] on div at bounding box center [175, 176] width 24 height 17
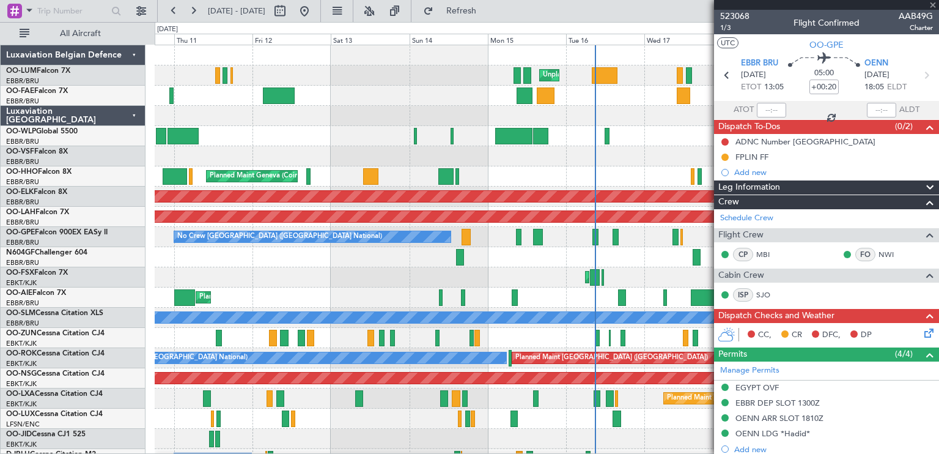
type input "-00:50"
type input "21:17"
type input "03:56"
type input "2"
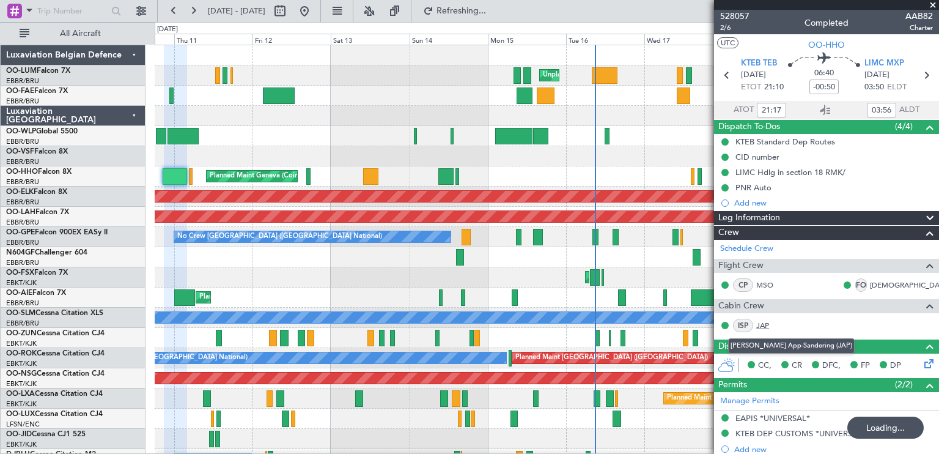
click at [761, 322] on link "JAP" at bounding box center [770, 325] width 28 height 11
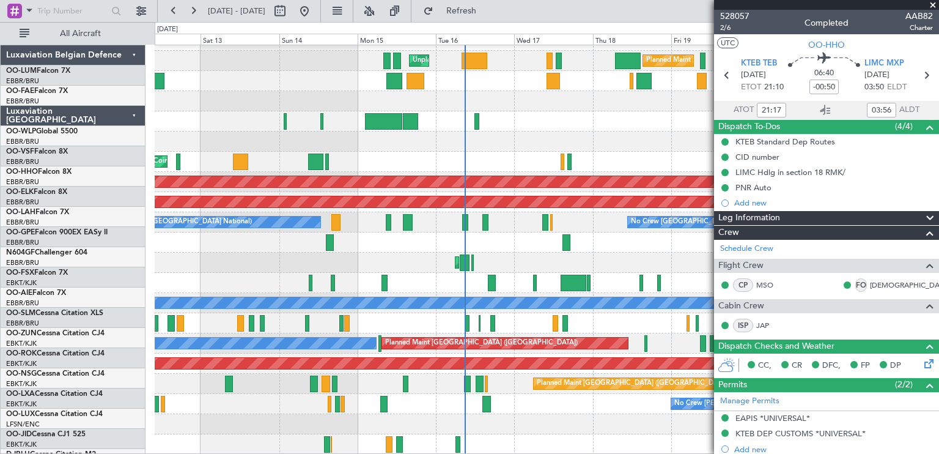
scroll to position [15, 0]
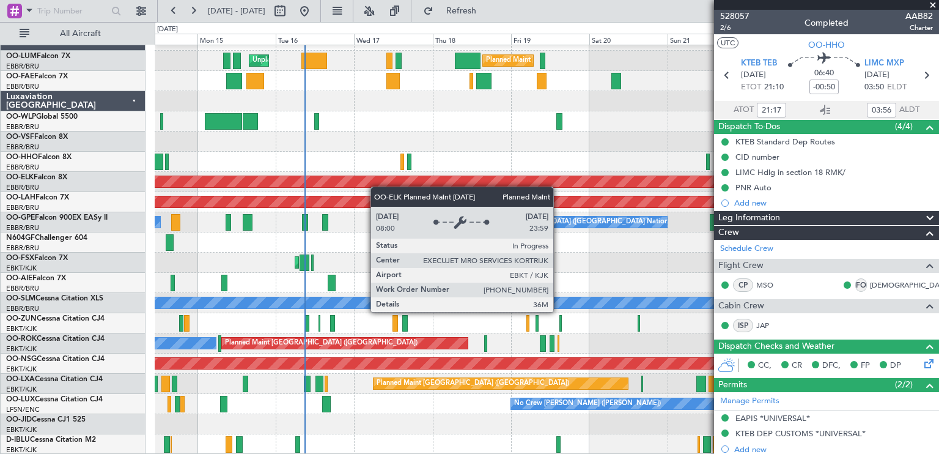
click at [342, 173] on div "Planned Maint [GEOGRAPHIC_DATA] ([GEOGRAPHIC_DATA] National) Unplanned Maint [G…" at bounding box center [547, 243] width 784 height 424
